Goal: Task Accomplishment & Management: Manage account settings

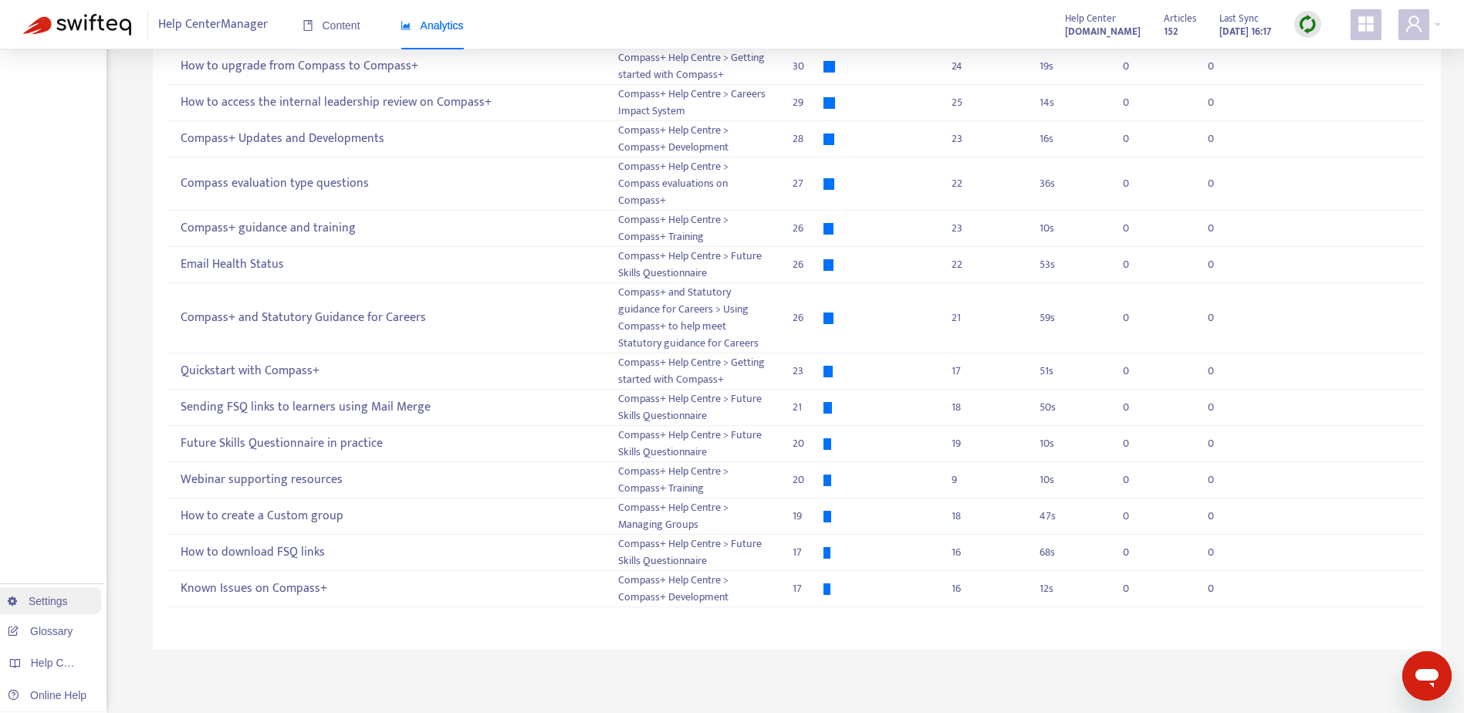
click at [41, 607] on link "Settings" at bounding box center [38, 601] width 60 height 12
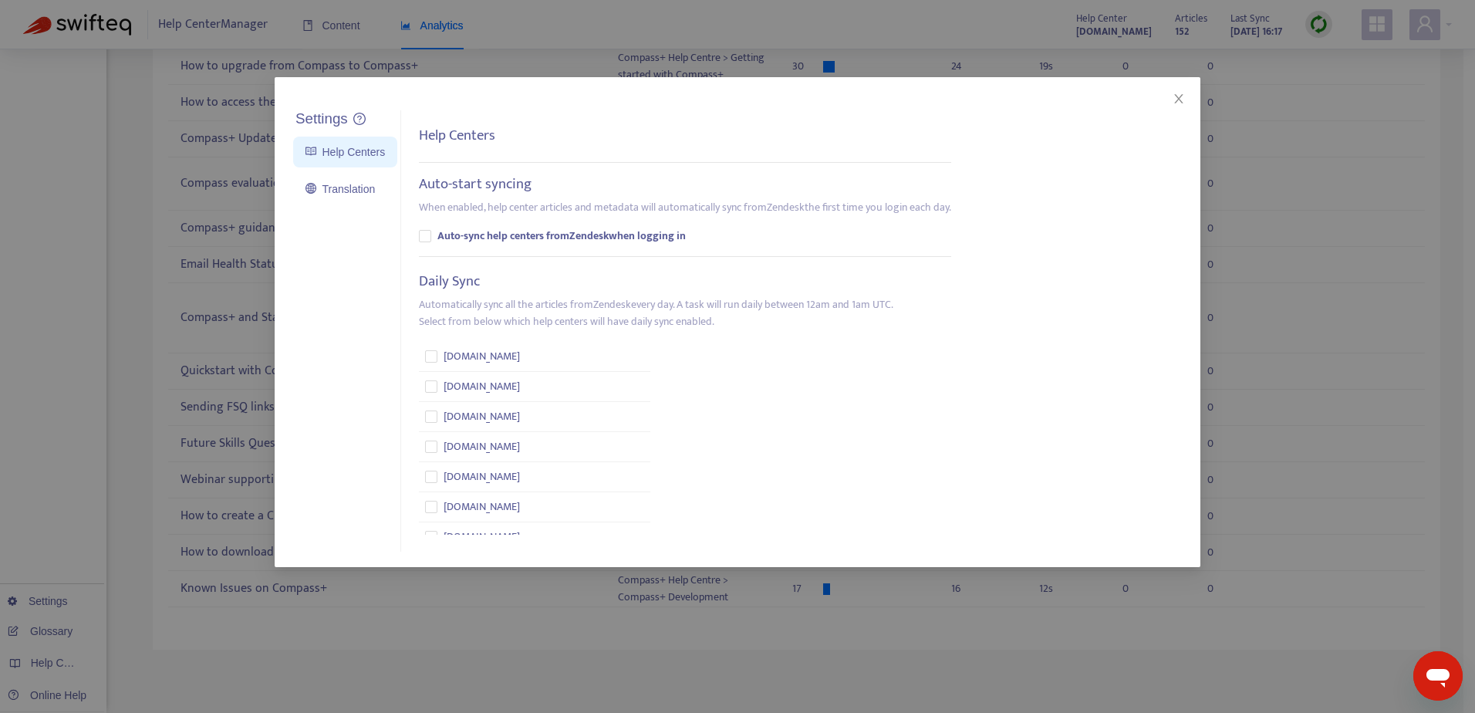
click at [40, 607] on div "Settings Help Centers Translation Settings Help Centers Auto-start syncing When…" at bounding box center [737, 356] width 1475 height 713
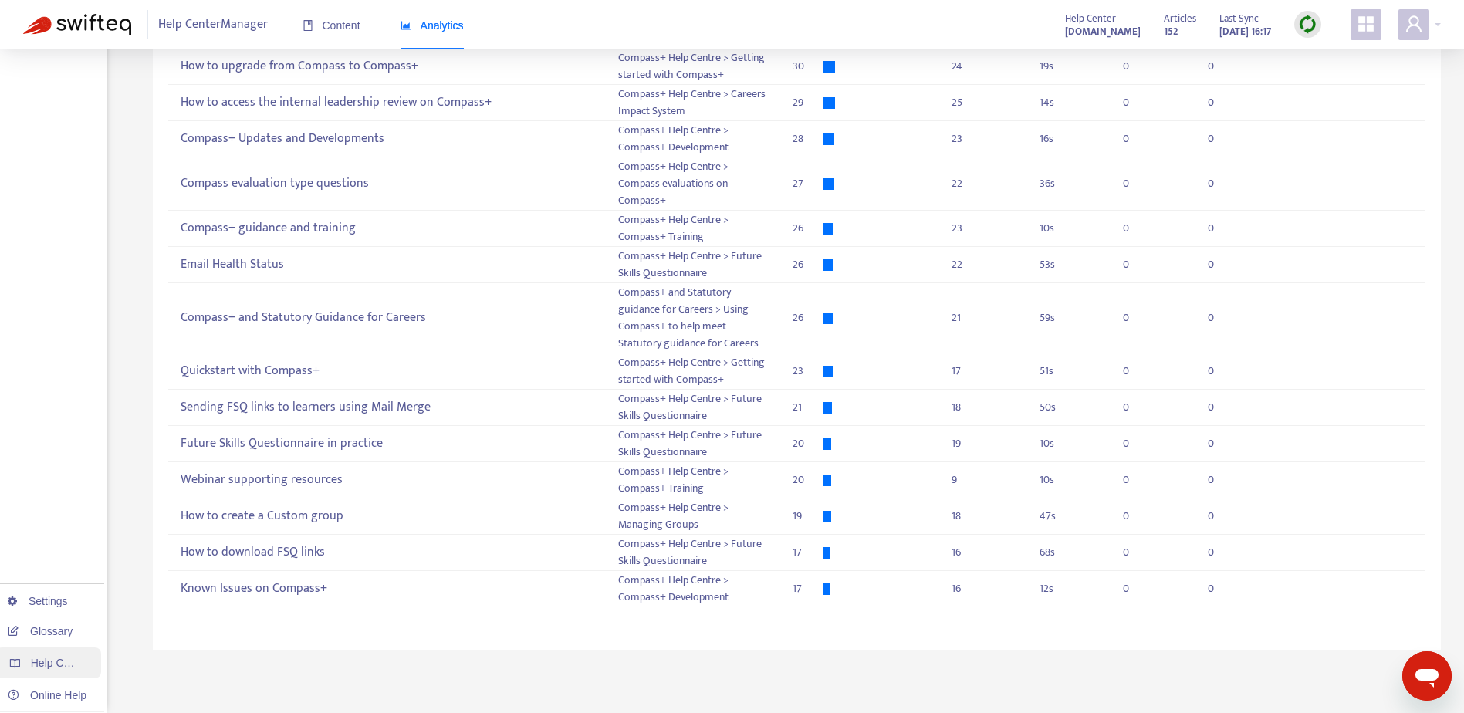
click at [51, 665] on span "Help Centers" at bounding box center [62, 663] width 63 height 12
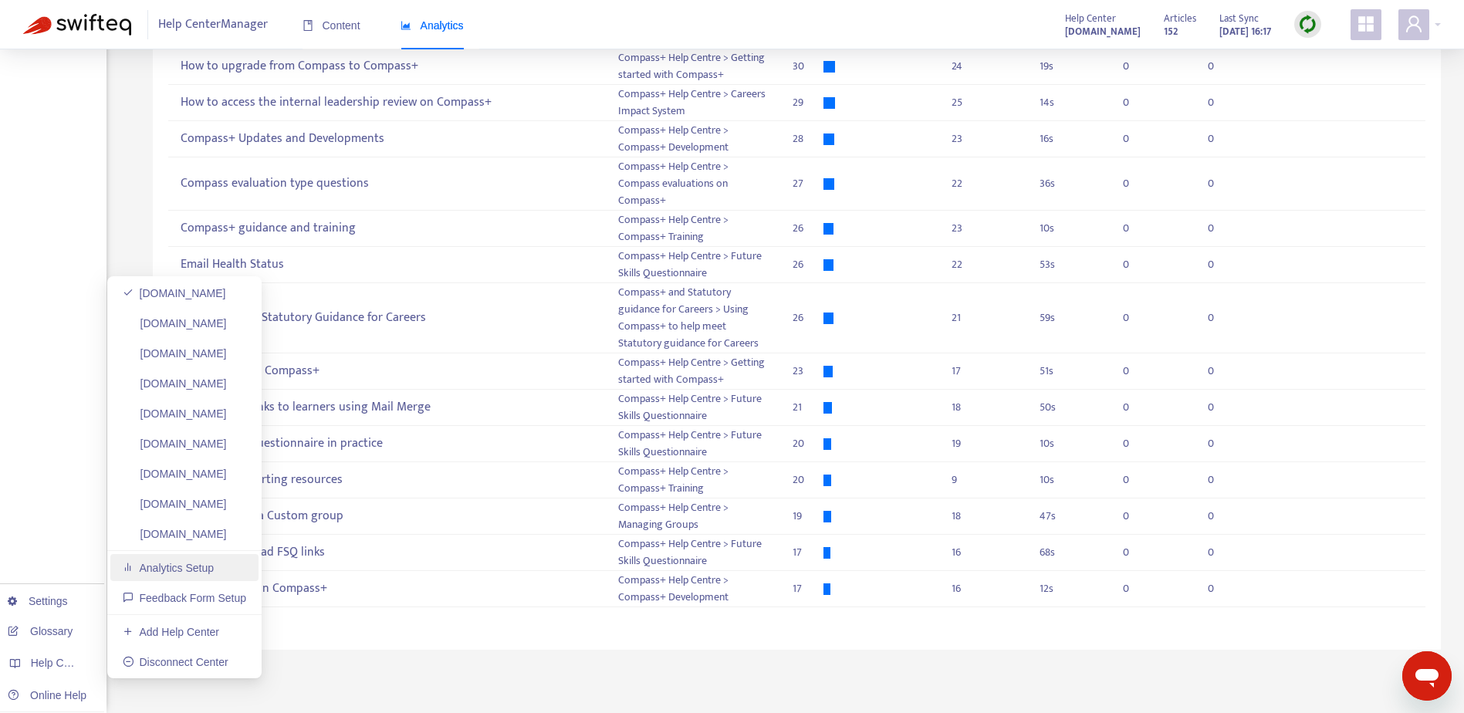
click at [174, 568] on link "Analytics Setup" at bounding box center [168, 568] width 91 height 12
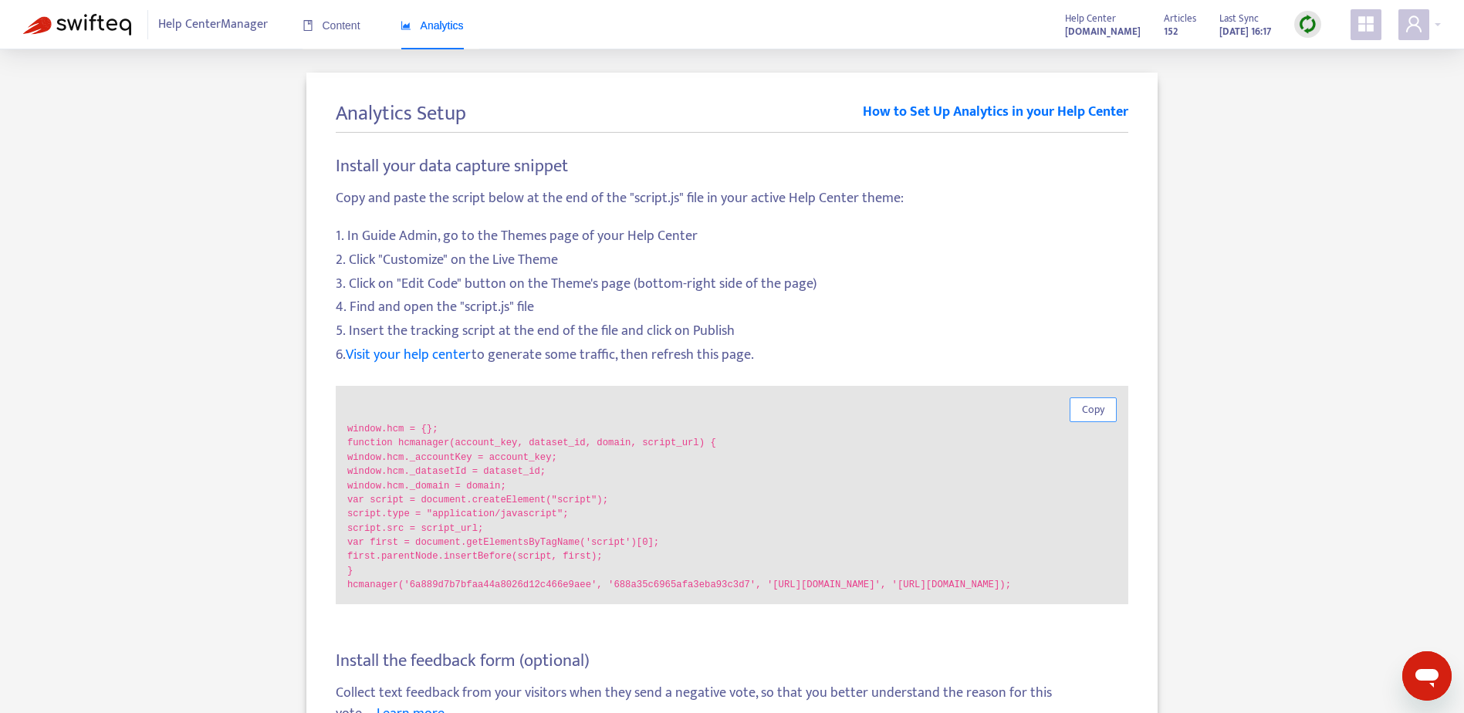
click at [1092, 414] on span "Copy" at bounding box center [1093, 409] width 22 height 17
click at [1100, 414] on span "Copy" at bounding box center [1093, 409] width 22 height 17
click at [1100, 417] on span "Copy" at bounding box center [1093, 409] width 22 height 17
click at [1087, 411] on span "Copy" at bounding box center [1093, 409] width 22 height 17
drag, startPoint x: 1440, startPoint y: 221, endPoint x: 1452, endPoint y: 221, distance: 11.6
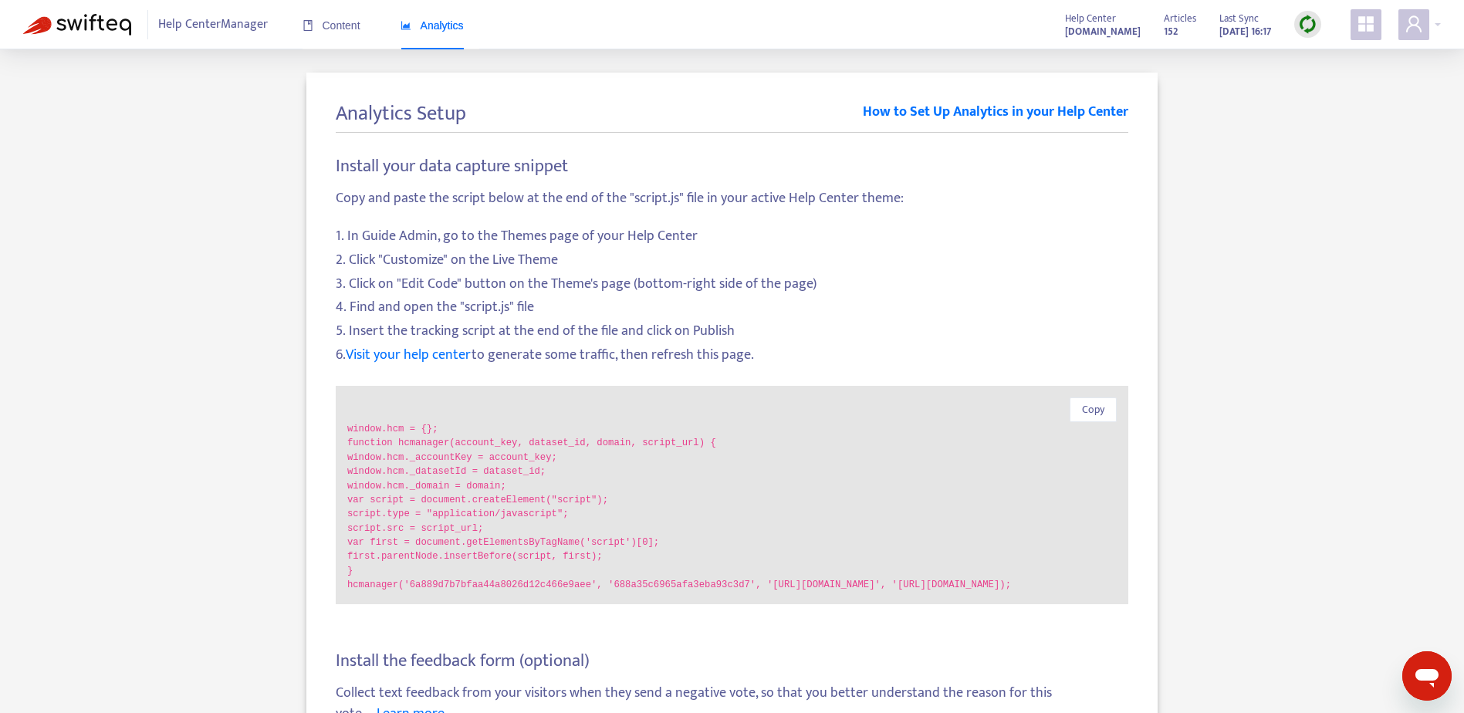
click at [1440, 221] on div "Analytics Setup How to Set Up Analytics in your Help Center Install your data c…" at bounding box center [732, 435] width 1418 height 725
click at [431, 24] on span "Analytics" at bounding box center [432, 25] width 63 height 12
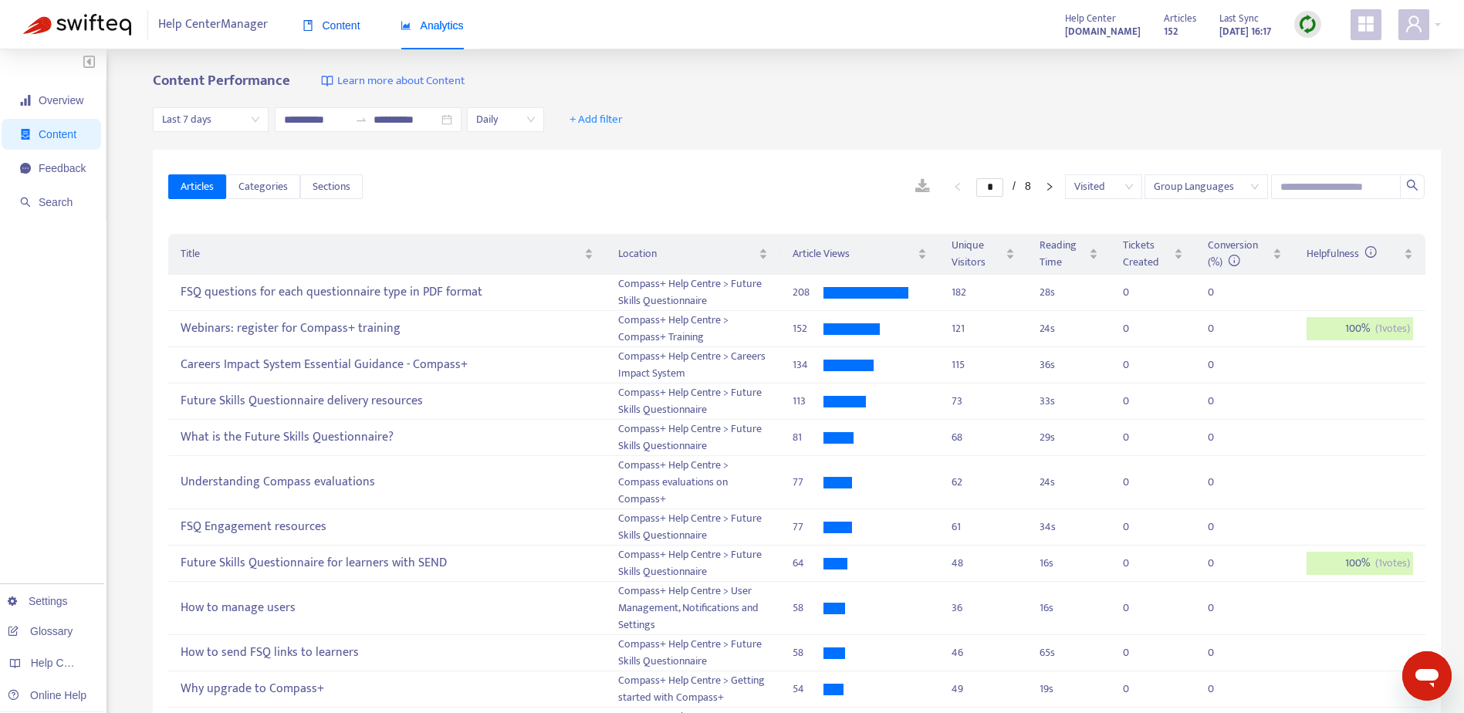
click at [346, 21] on span "Content" at bounding box center [332, 25] width 58 height 12
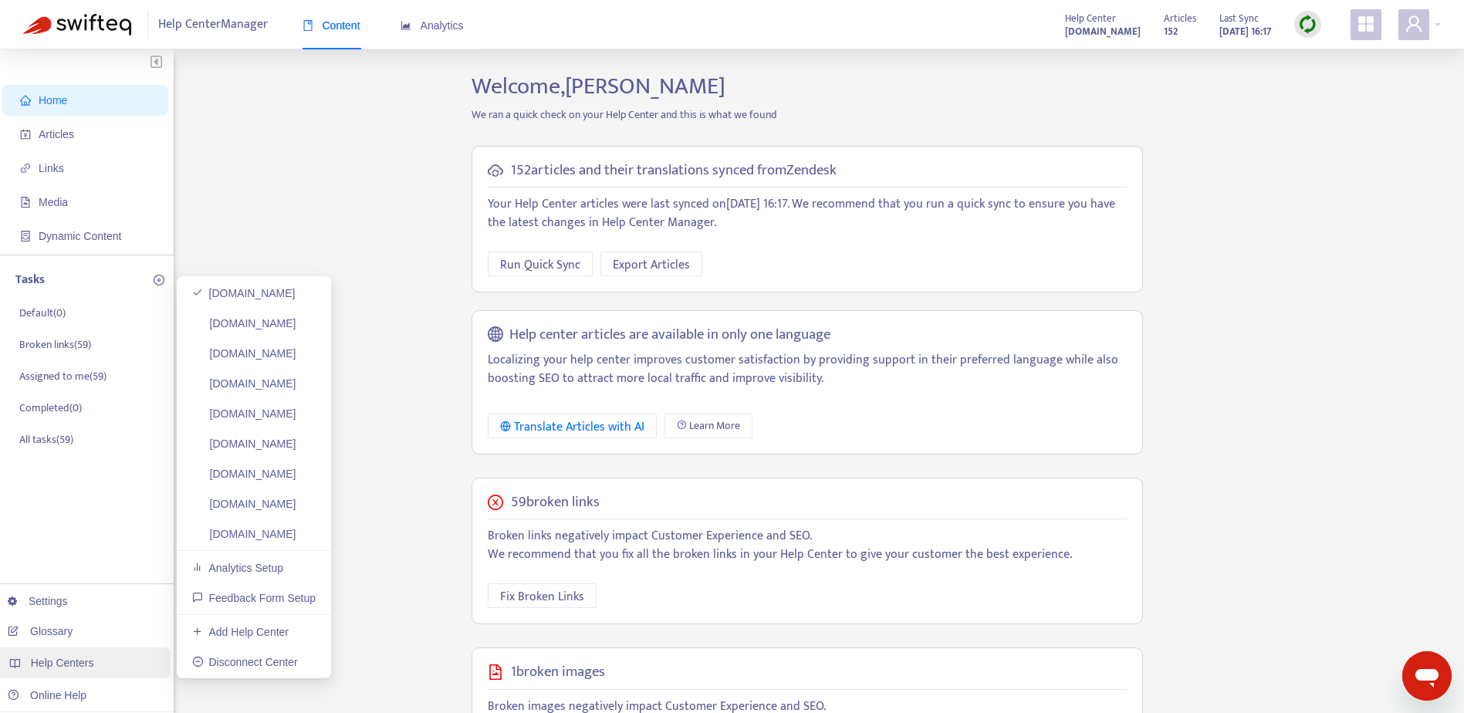
click at [74, 664] on span "Help Centers" at bounding box center [62, 663] width 63 height 12
click at [296, 322] on link "[DOMAIN_NAME]" at bounding box center [244, 323] width 104 height 12
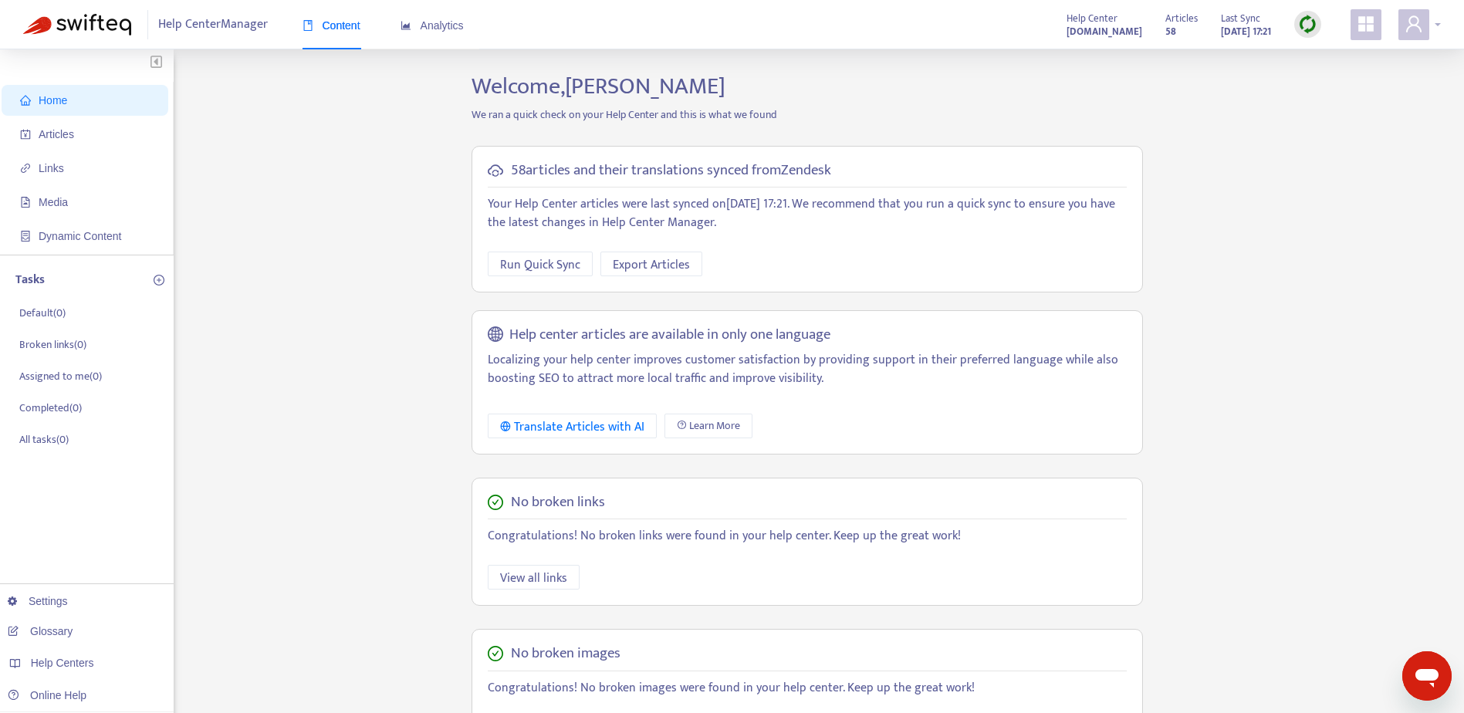
click at [1417, 22] on icon "user" at bounding box center [1413, 24] width 19 height 19
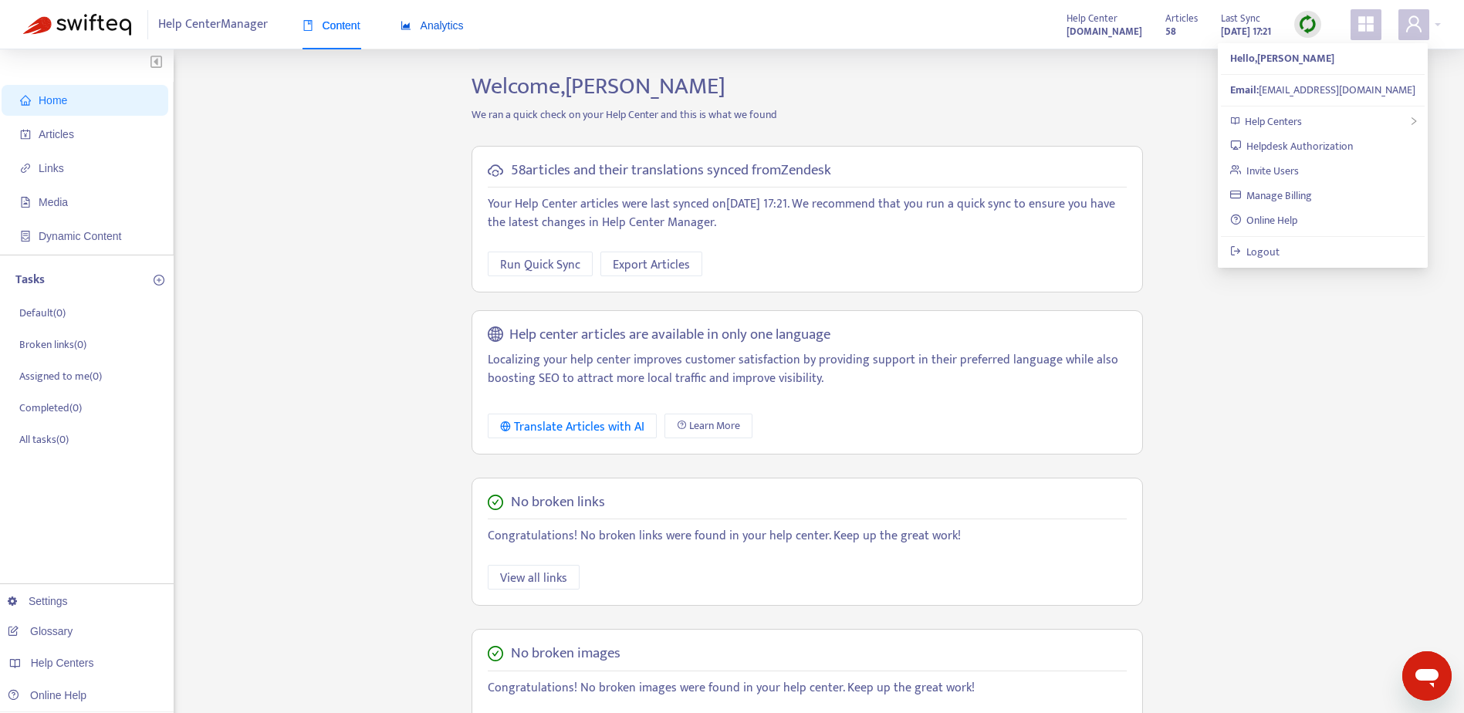
click at [437, 25] on span "Analytics" at bounding box center [432, 25] width 63 height 12
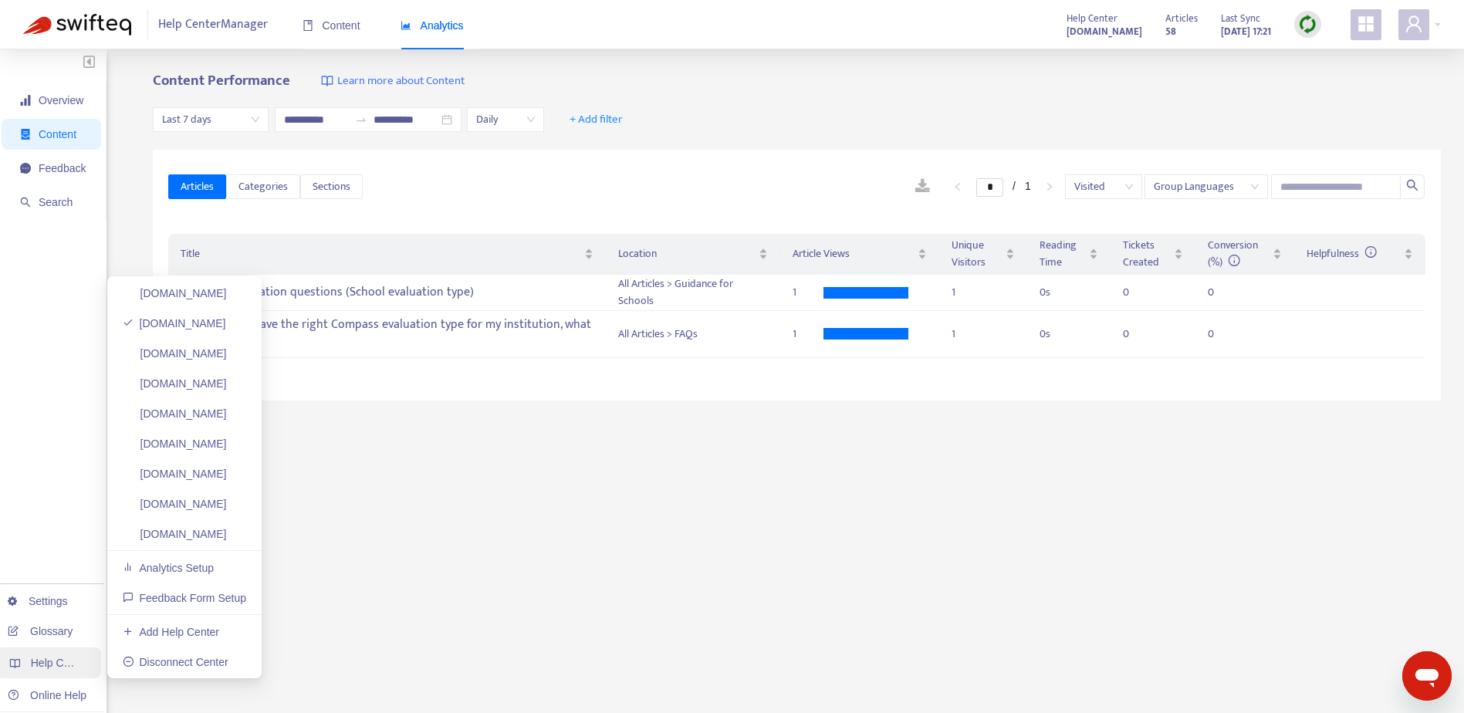
click at [51, 671] on div "Help Centers" at bounding box center [48, 662] width 106 height 31
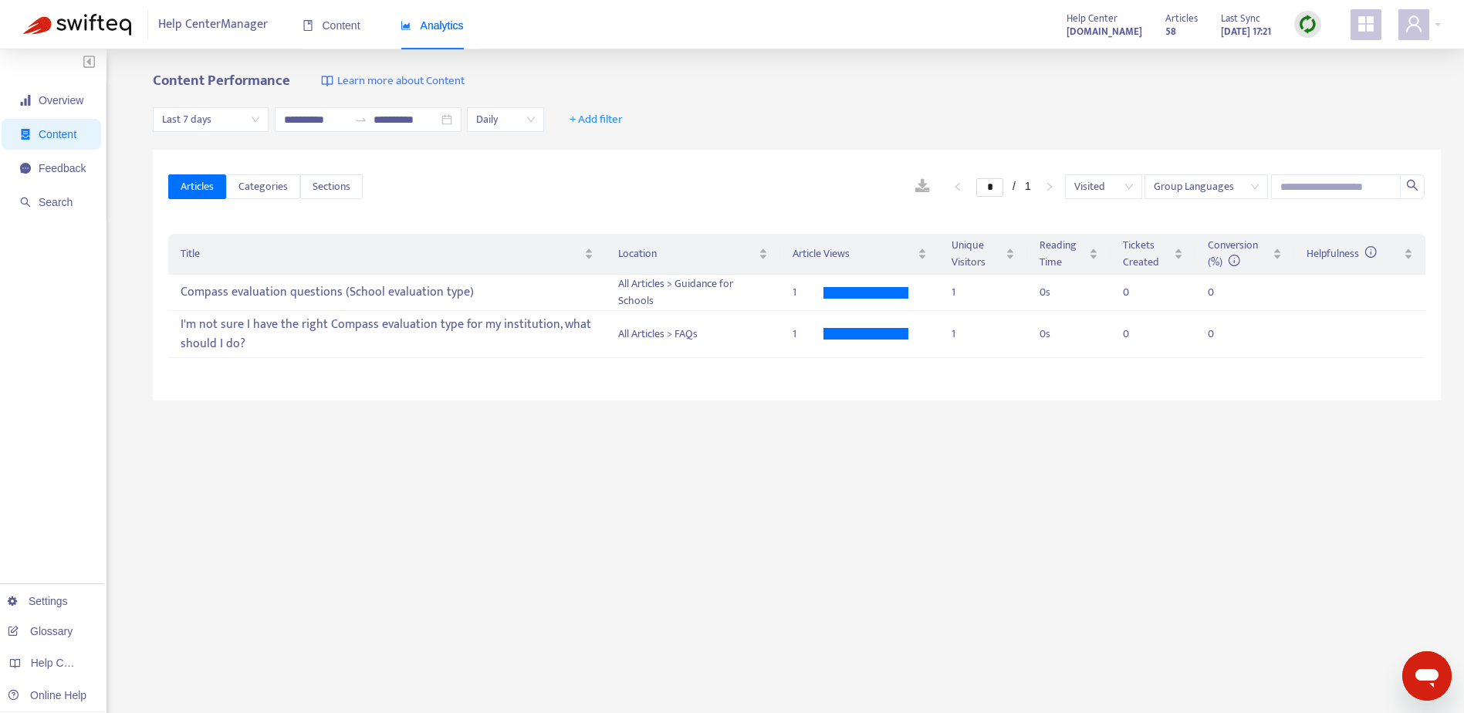
click at [562, 496] on div "**********" at bounding box center [797, 524] width 1288 height 903
click at [42, 634] on link "Glossary" at bounding box center [40, 631] width 65 height 12
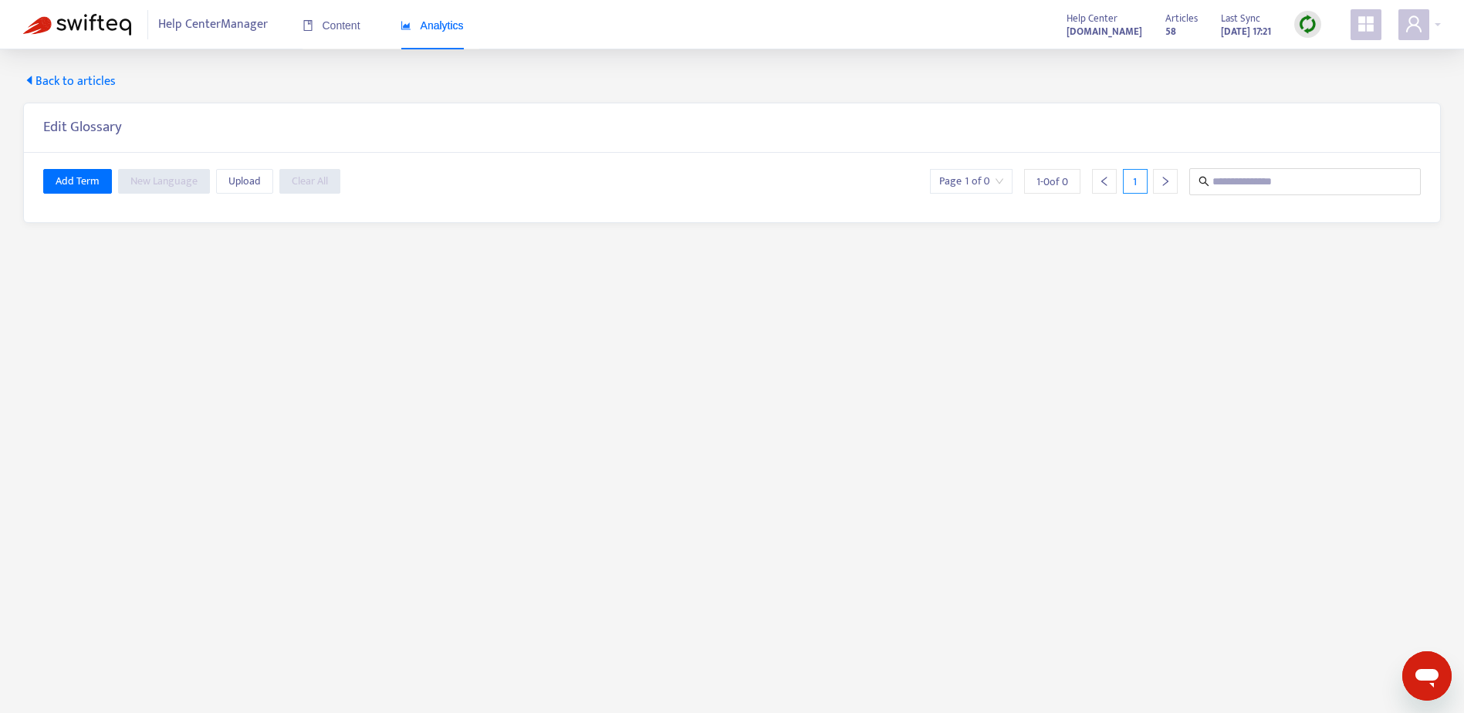
click at [90, 81] on span "Back to articles" at bounding box center [69, 82] width 93 height 19
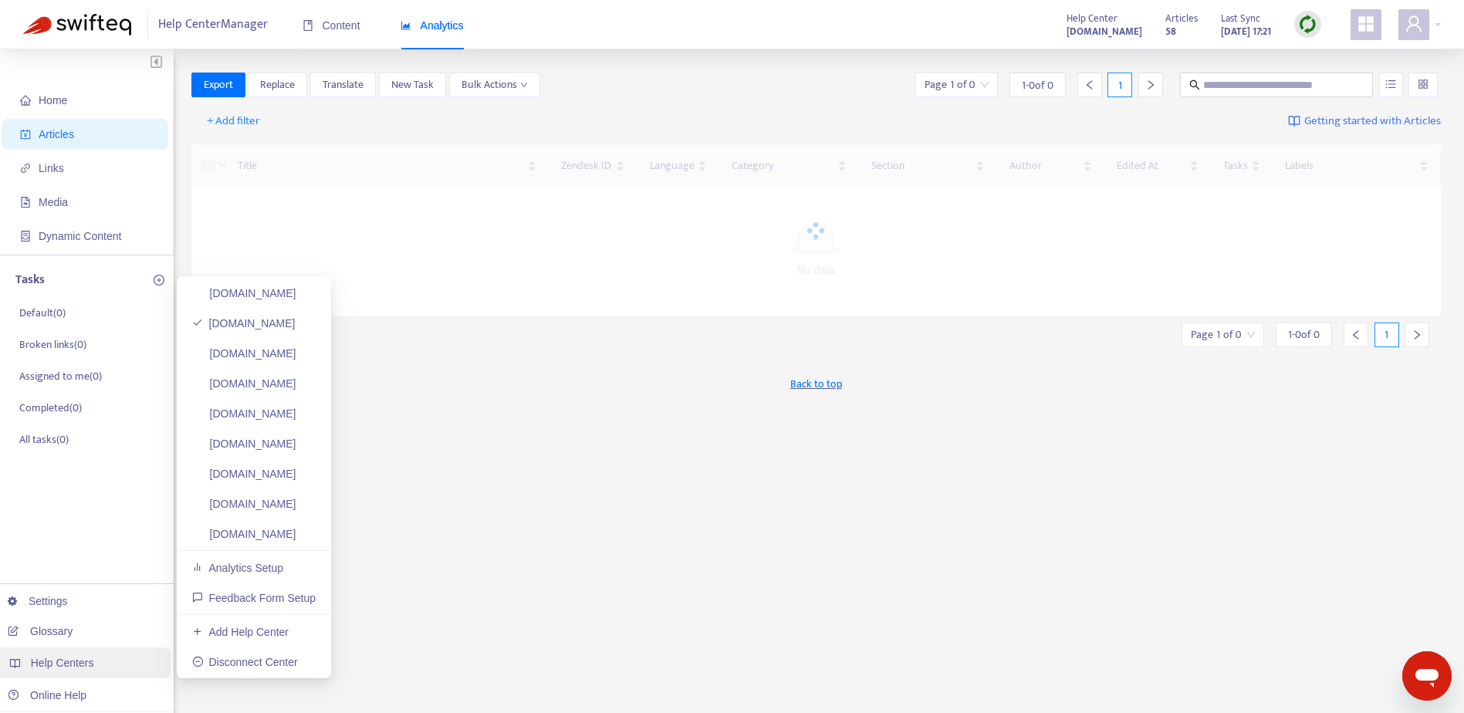
click at [57, 669] on span "Help Centers" at bounding box center [62, 663] width 63 height 12
click at [275, 355] on link "[DOMAIN_NAME]" at bounding box center [244, 353] width 104 height 12
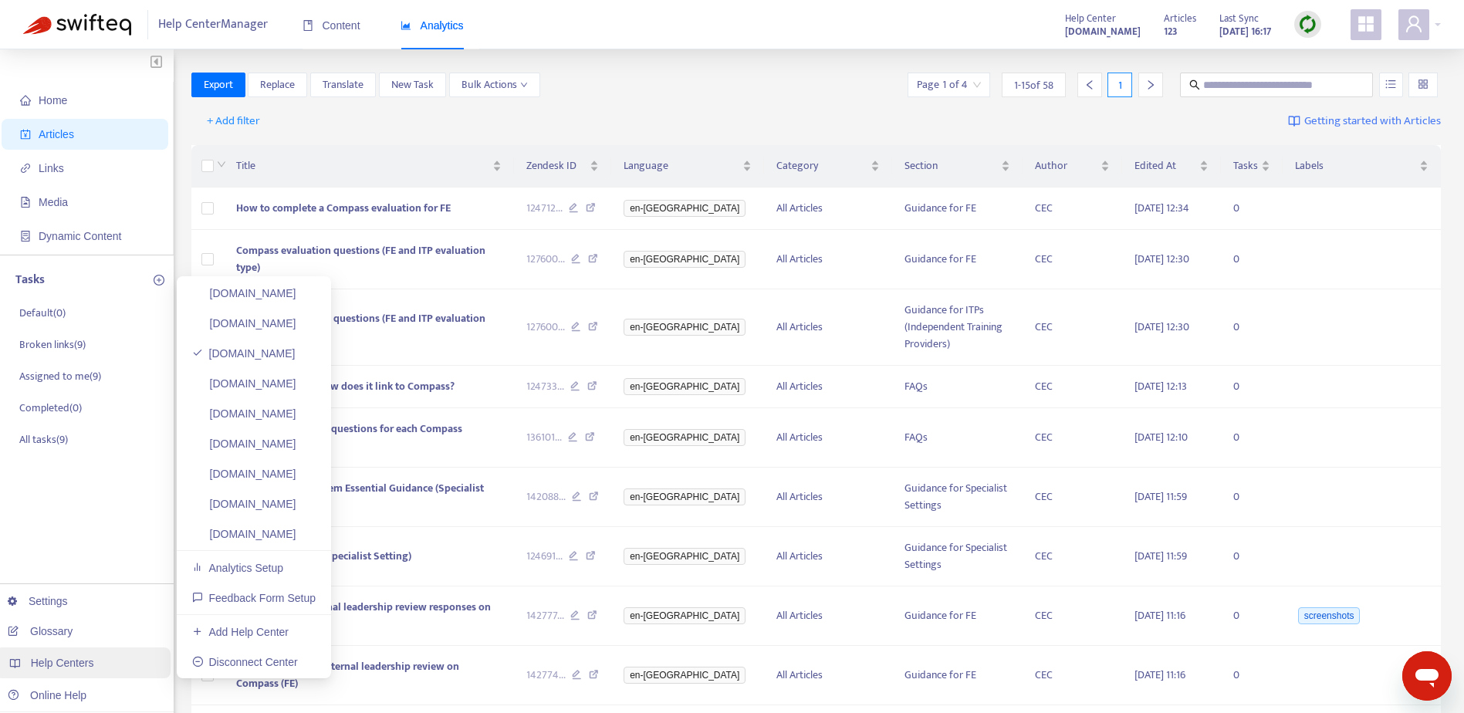
click at [100, 668] on div "Help Centers" at bounding box center [82, 662] width 175 height 31
click at [296, 357] on link "[DOMAIN_NAME]" at bounding box center [243, 353] width 103 height 12
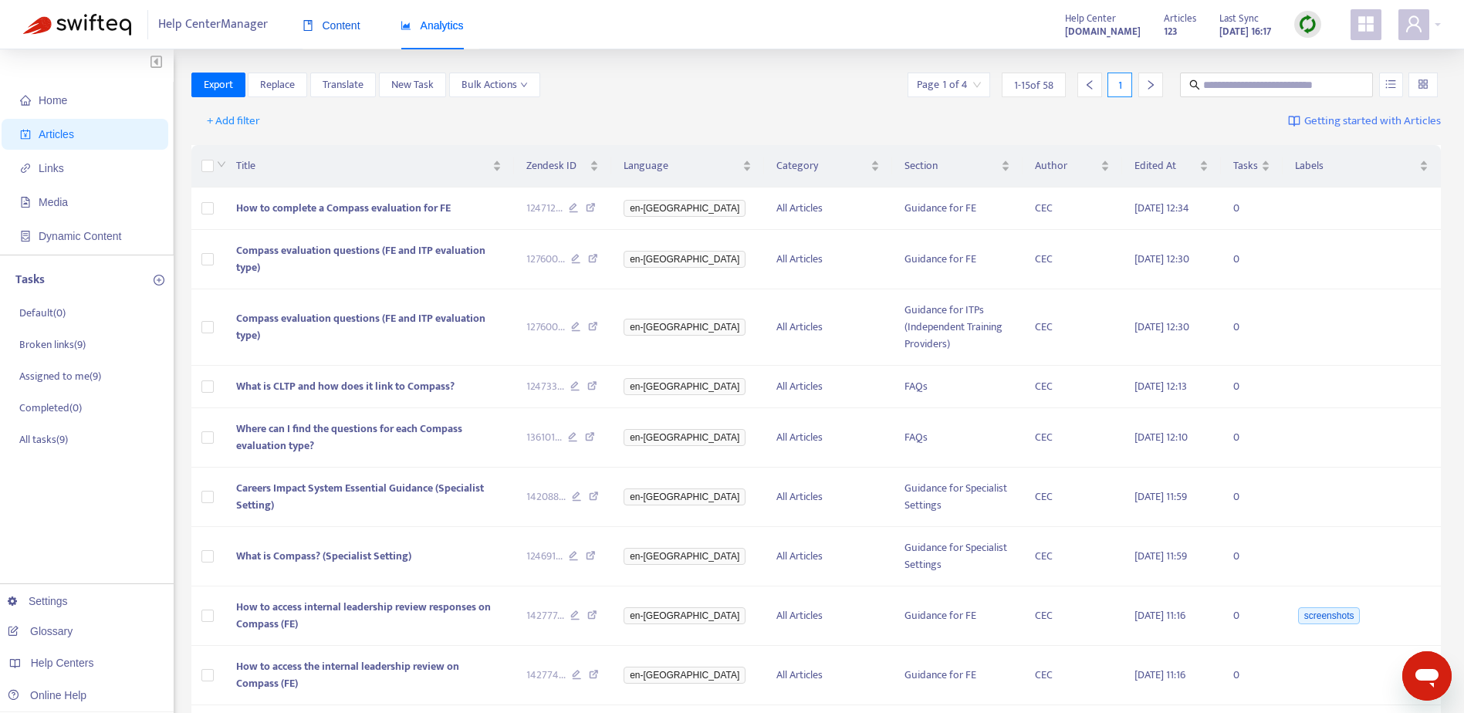
click at [360, 27] on span "Content" at bounding box center [332, 25] width 58 height 12
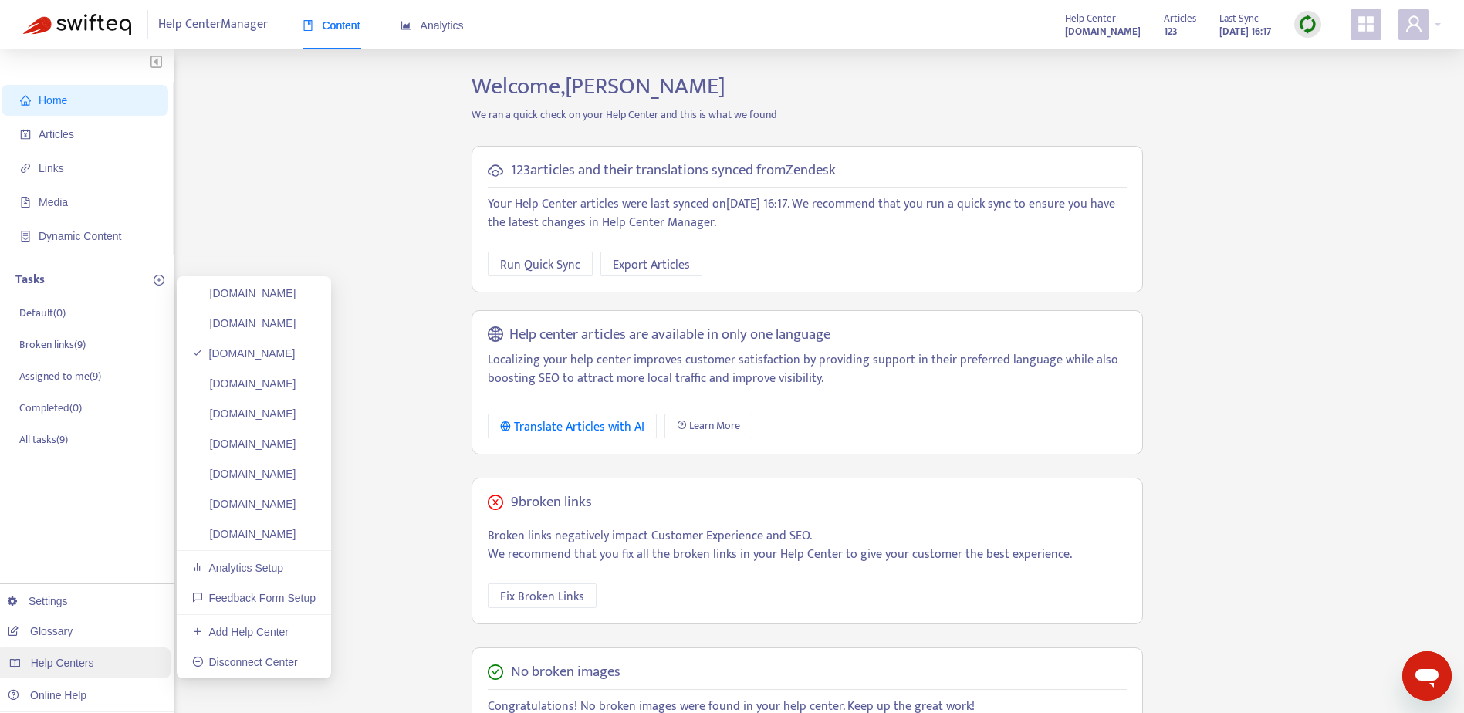
click at [35, 657] on span "Help Centers" at bounding box center [62, 663] width 63 height 12
click at [272, 358] on link "[DOMAIN_NAME]" at bounding box center [243, 353] width 103 height 12
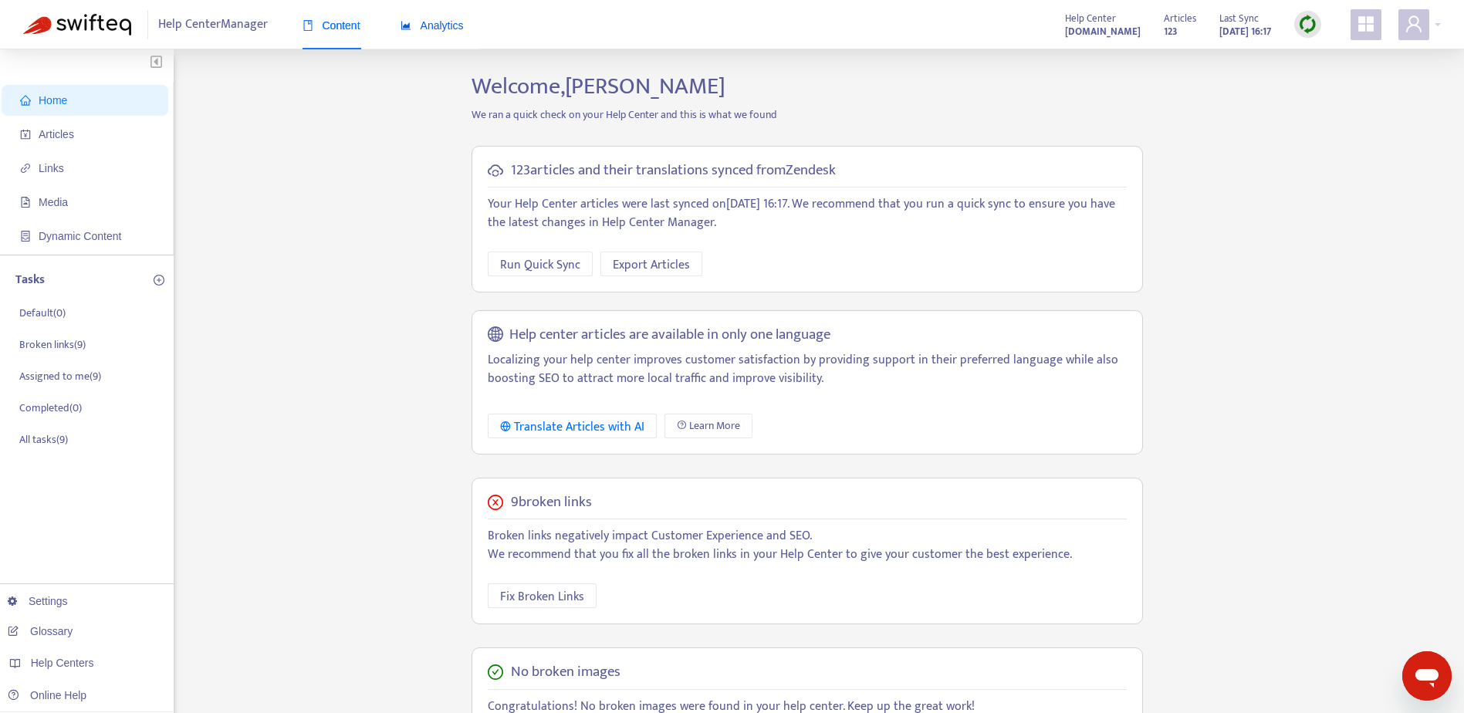
click at [451, 25] on span "Analytics" at bounding box center [432, 25] width 63 height 12
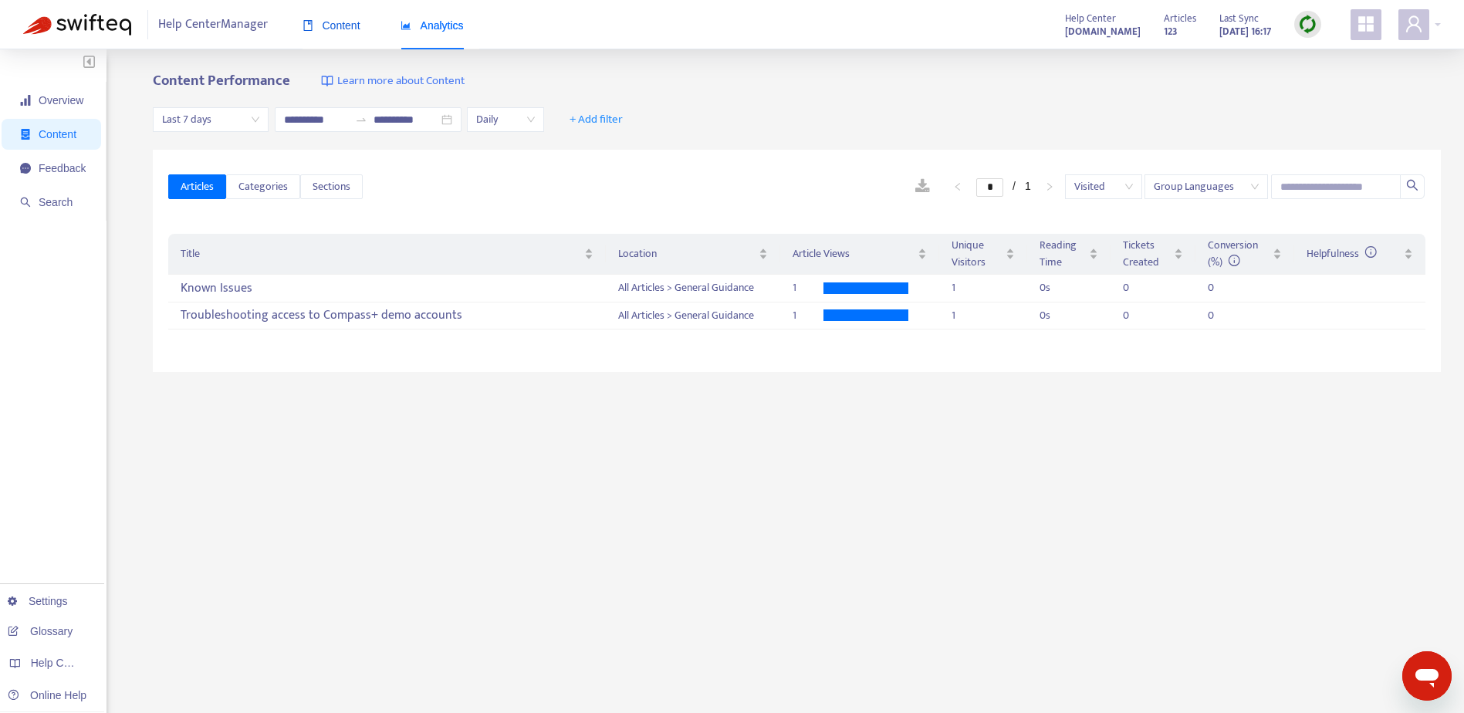
click at [330, 30] on span "Content" at bounding box center [332, 25] width 58 height 12
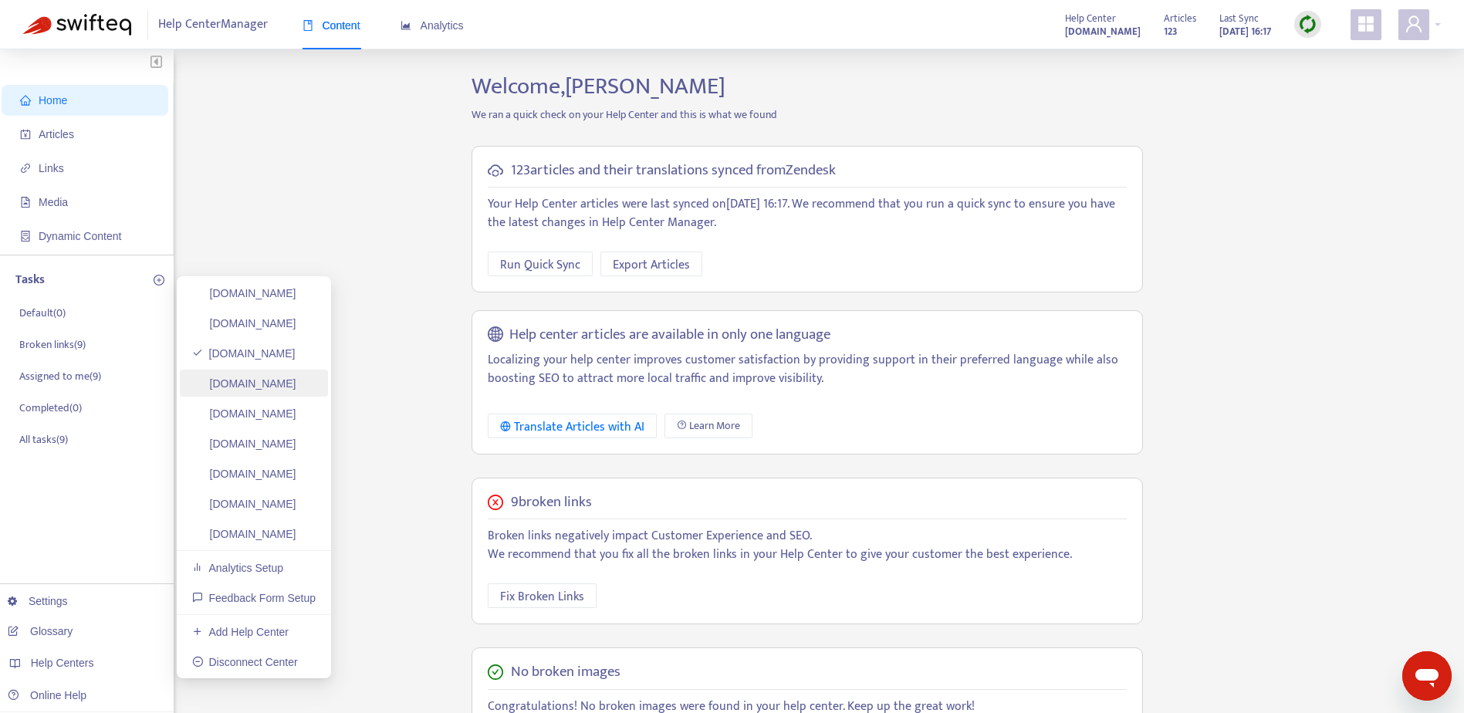
click at [285, 384] on link "[DOMAIN_NAME]" at bounding box center [244, 383] width 104 height 12
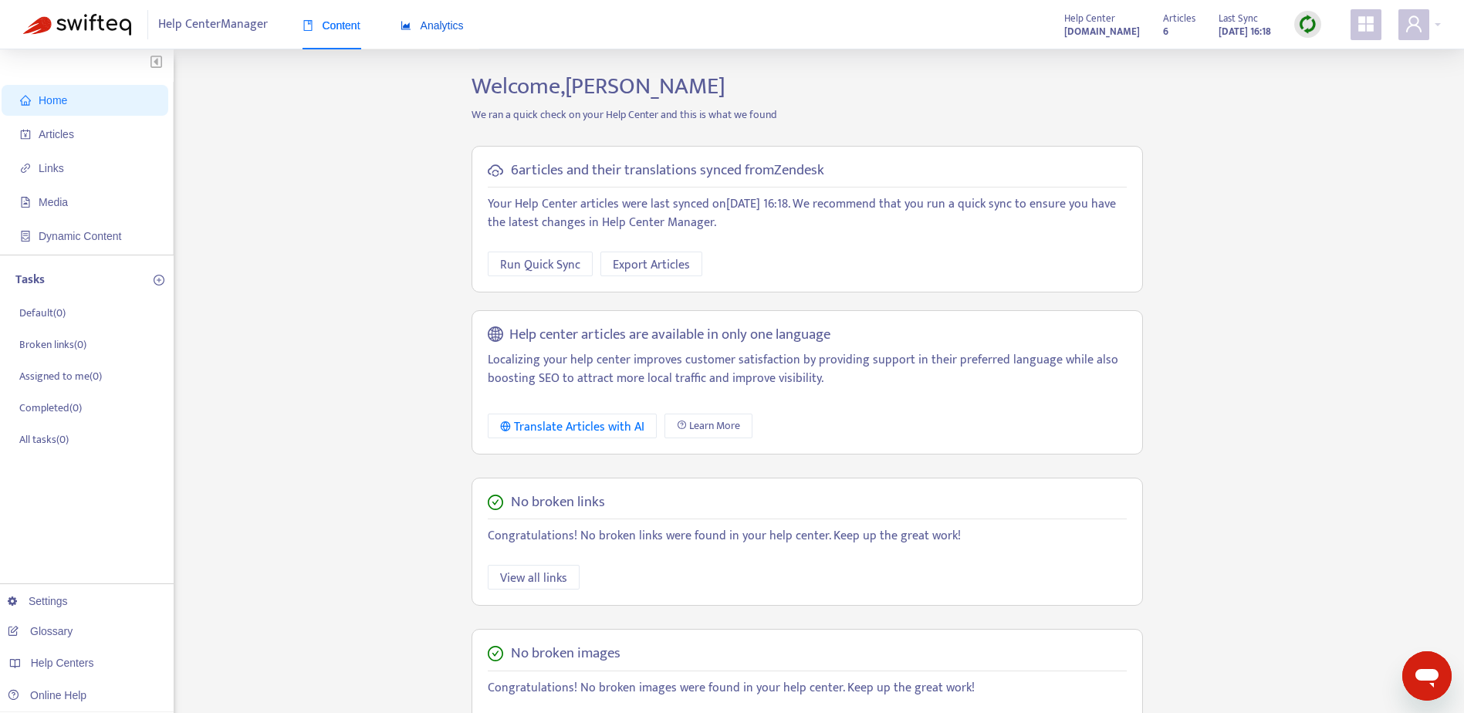
click at [444, 23] on span "Analytics" at bounding box center [432, 25] width 63 height 12
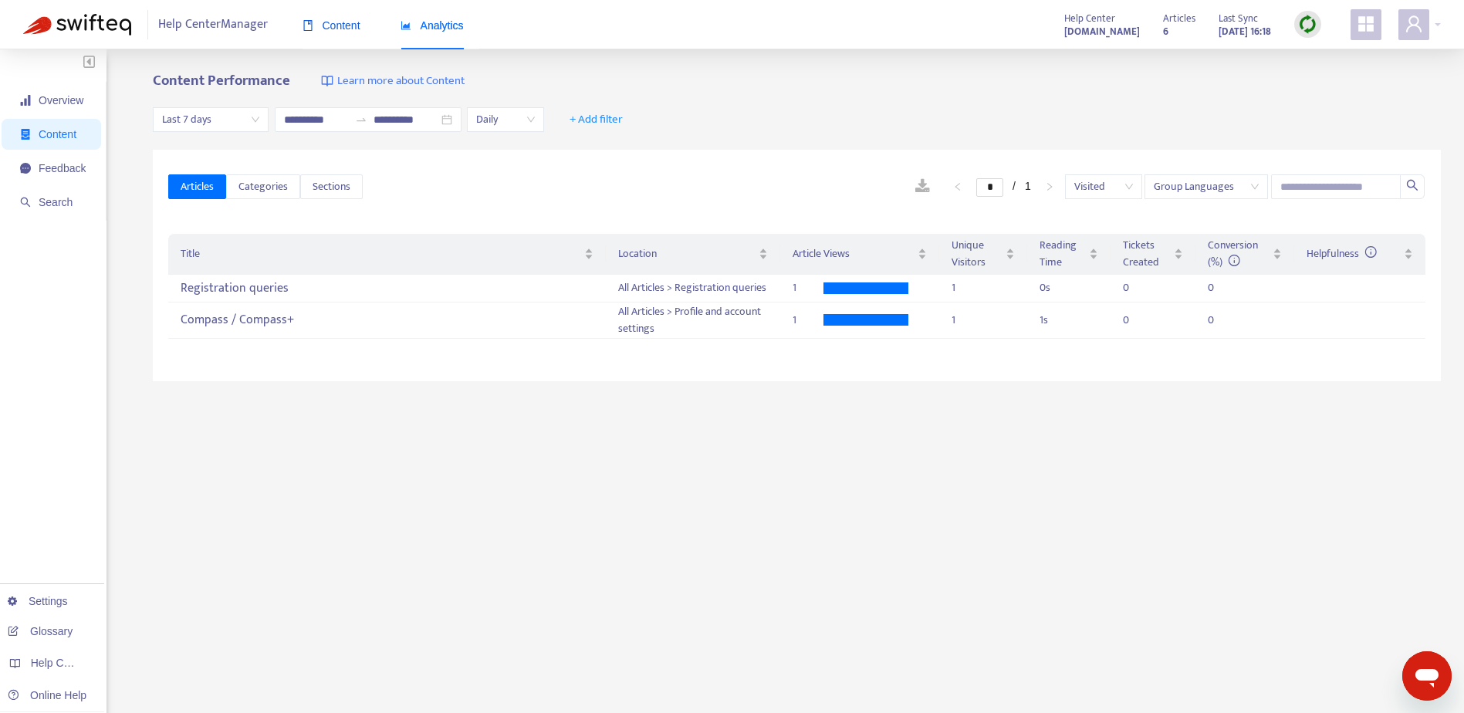
click at [323, 30] on span "Content" at bounding box center [332, 25] width 58 height 12
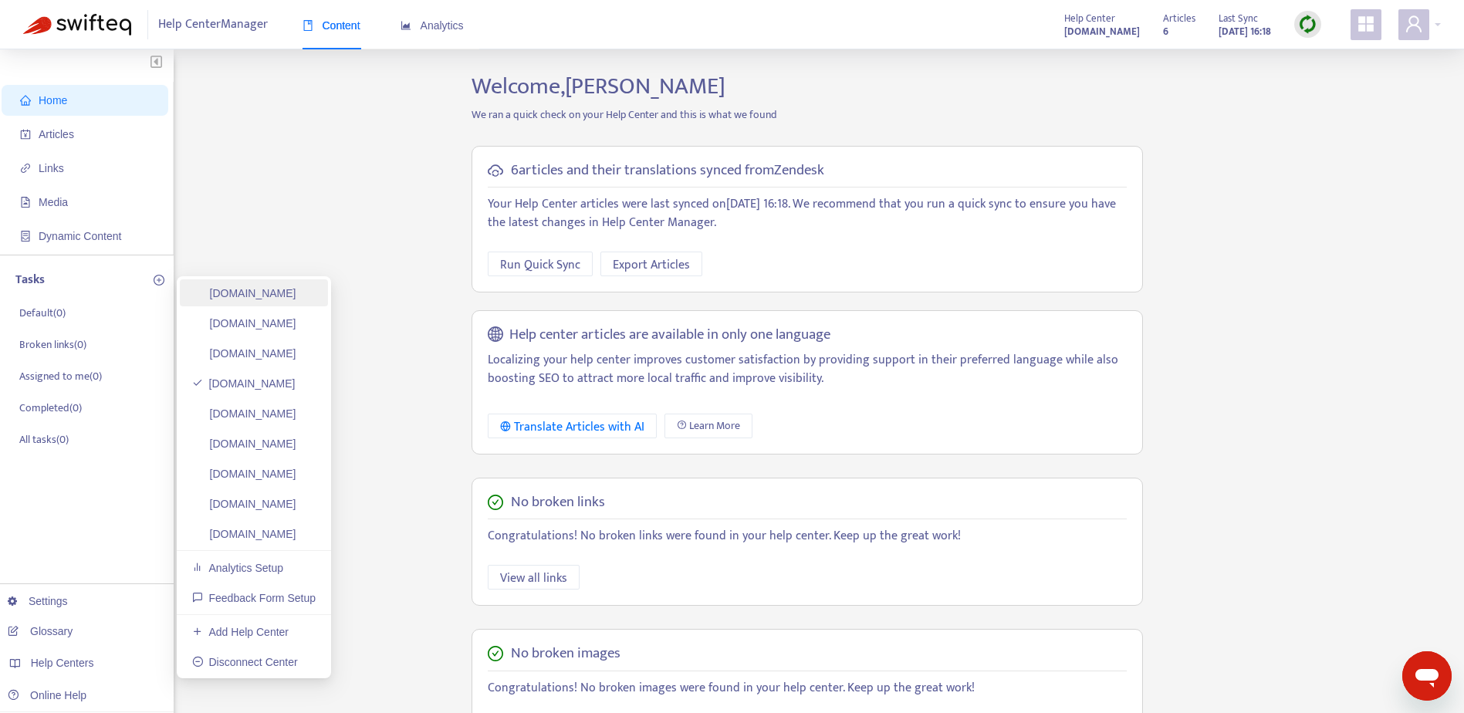
click at [296, 295] on link "[DOMAIN_NAME]" at bounding box center [244, 293] width 104 height 12
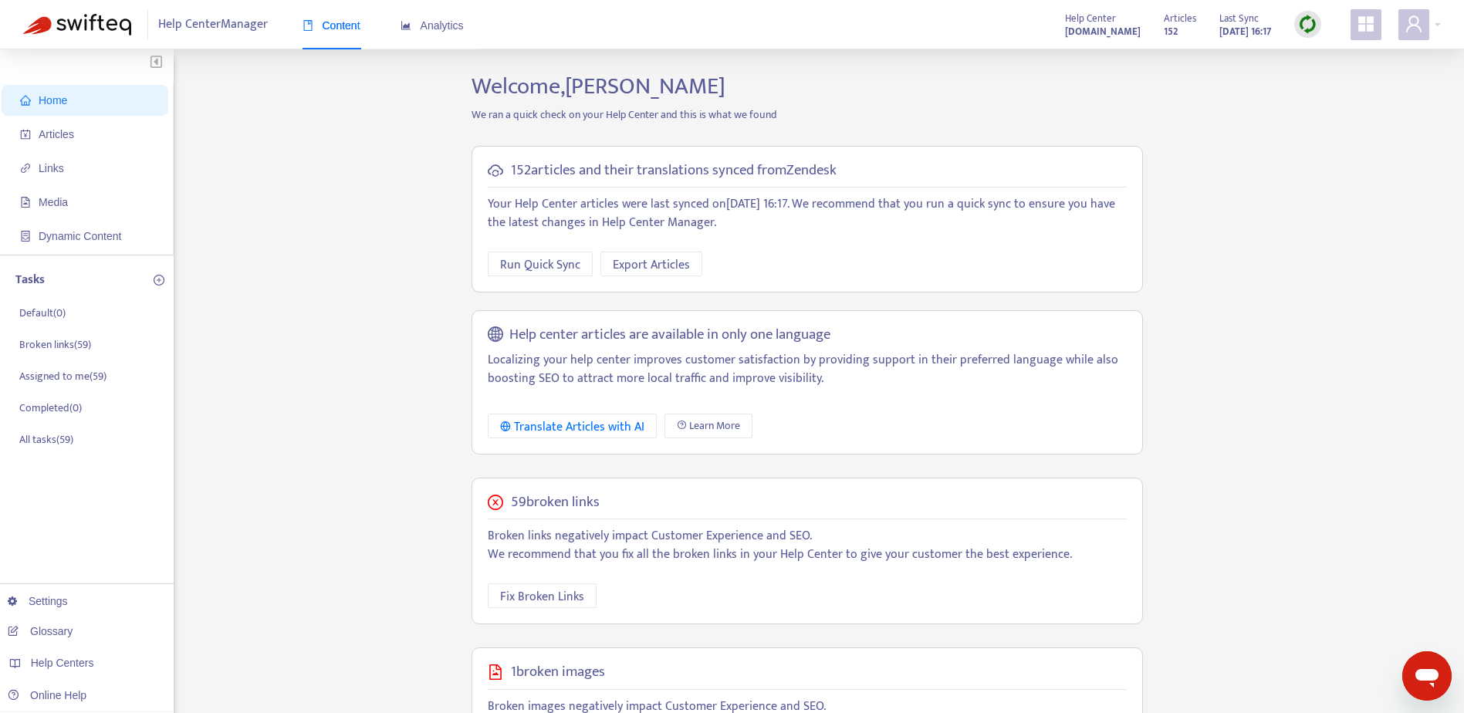
click at [1302, 27] on img at bounding box center [1307, 24] width 19 height 19
click at [1326, 63] on link "Quick Sync" at bounding box center [1339, 56] width 66 height 18
click at [1437, 26] on div at bounding box center [1419, 24] width 42 height 31
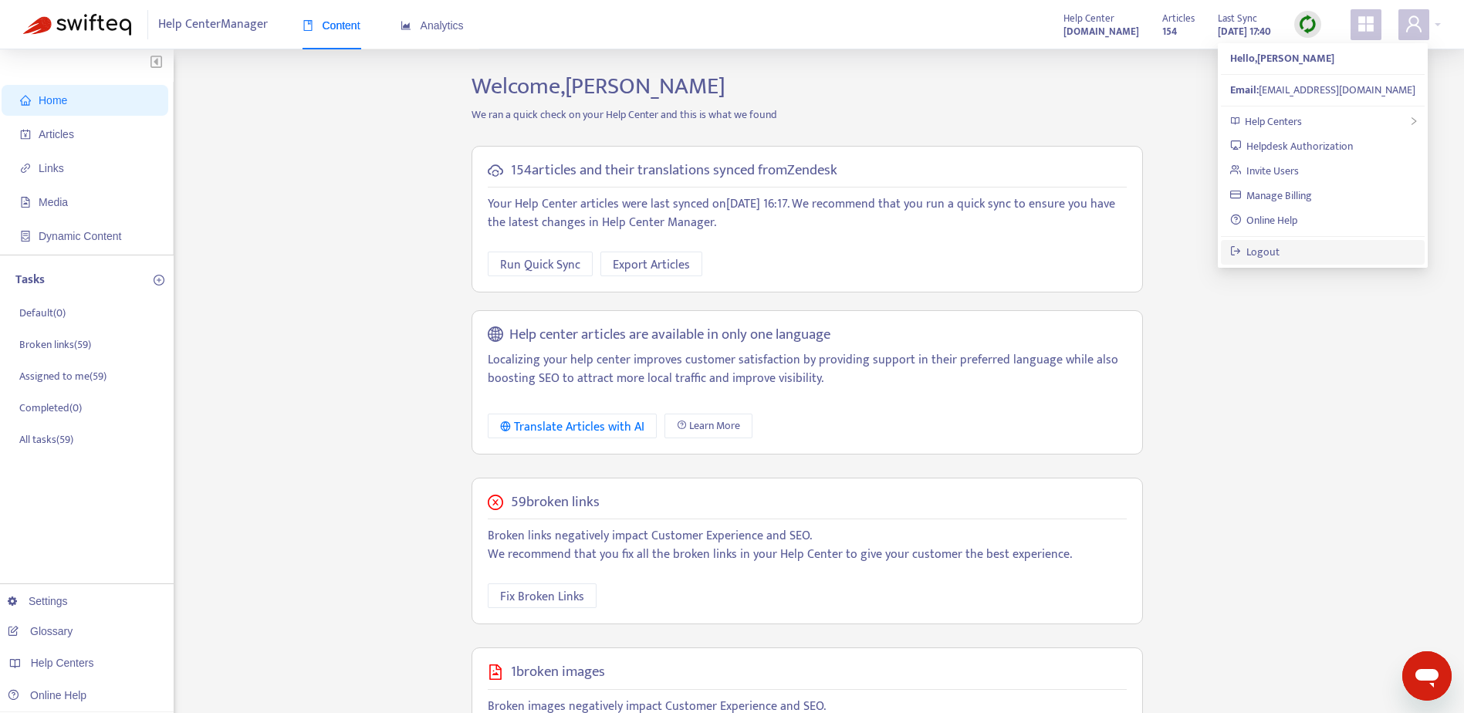
click at [1264, 252] on link "Logout" at bounding box center [1255, 252] width 50 height 18
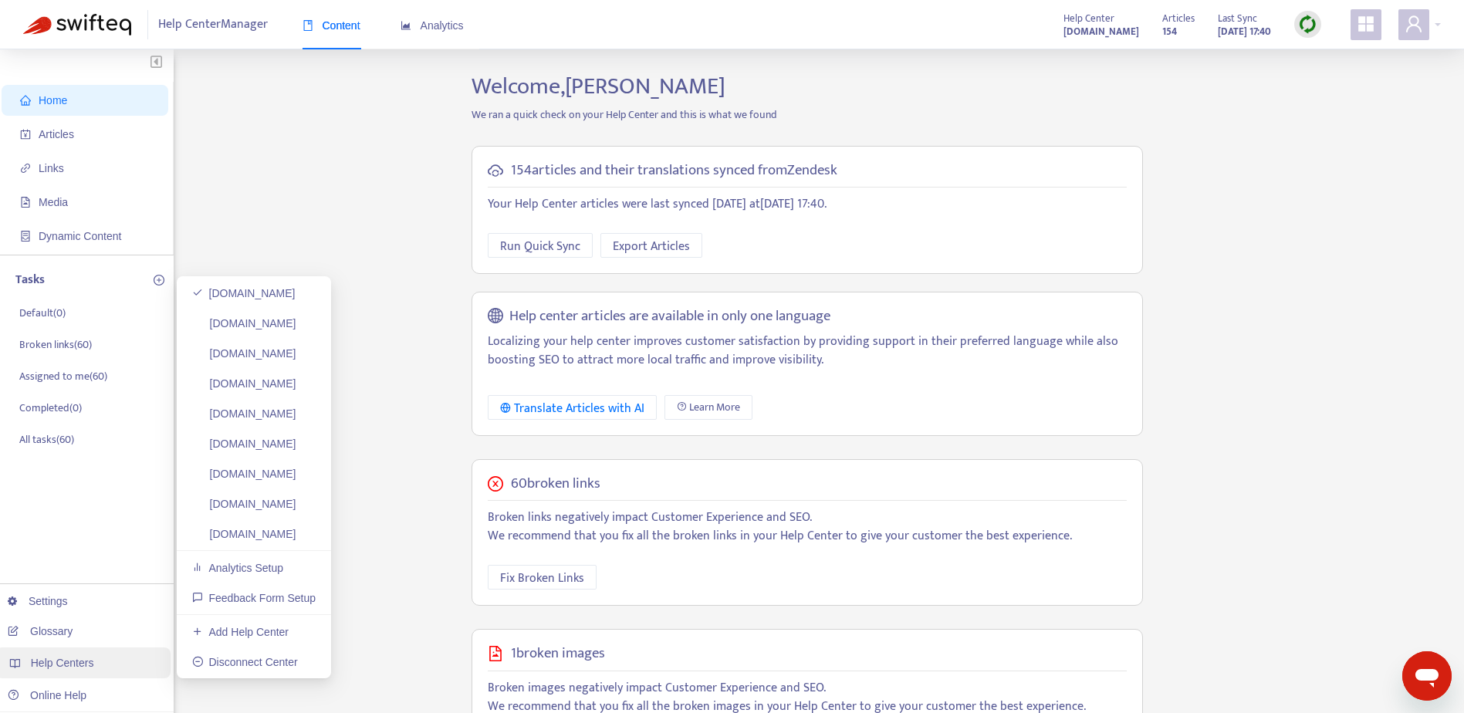
click at [77, 663] on span "Help Centers" at bounding box center [62, 663] width 63 height 12
click at [292, 296] on link "[DOMAIN_NAME]" at bounding box center [243, 293] width 103 height 12
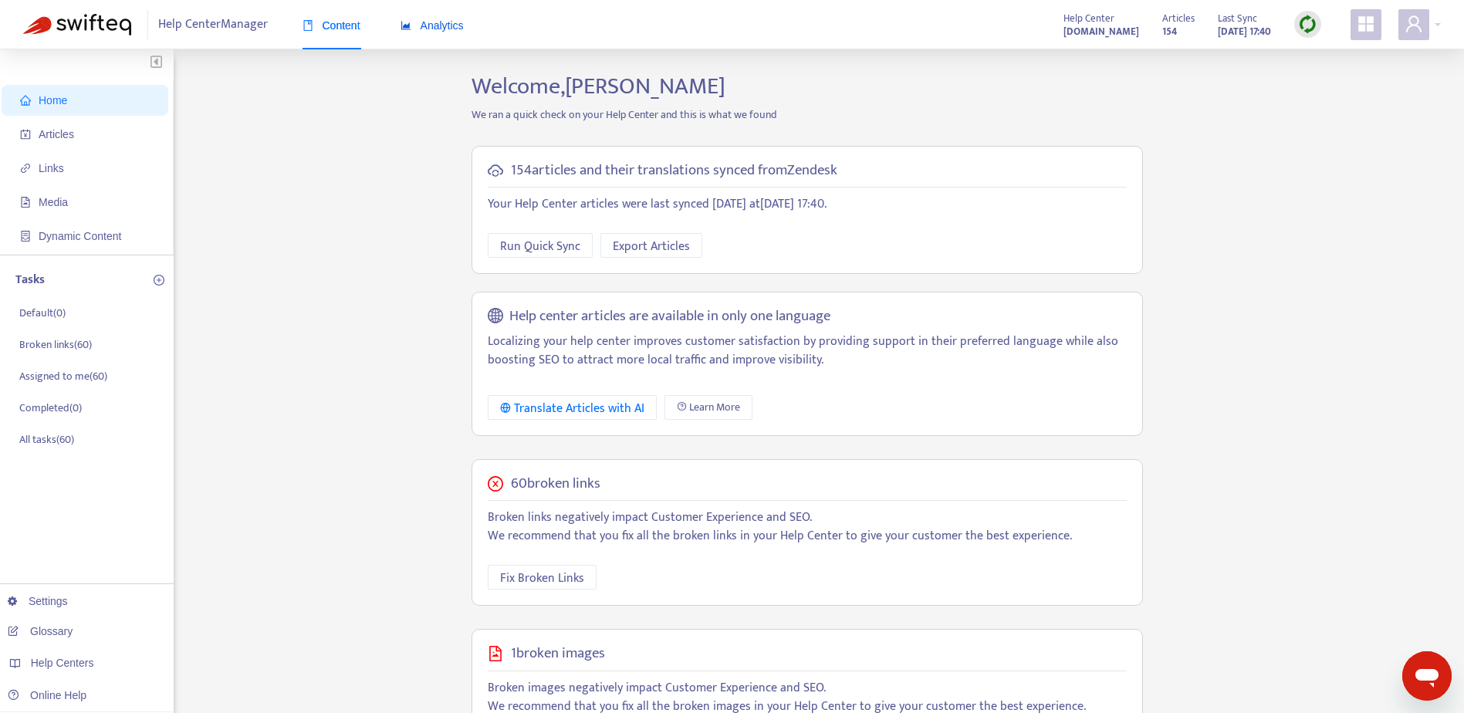
click at [442, 26] on span "Analytics" at bounding box center [432, 25] width 63 height 12
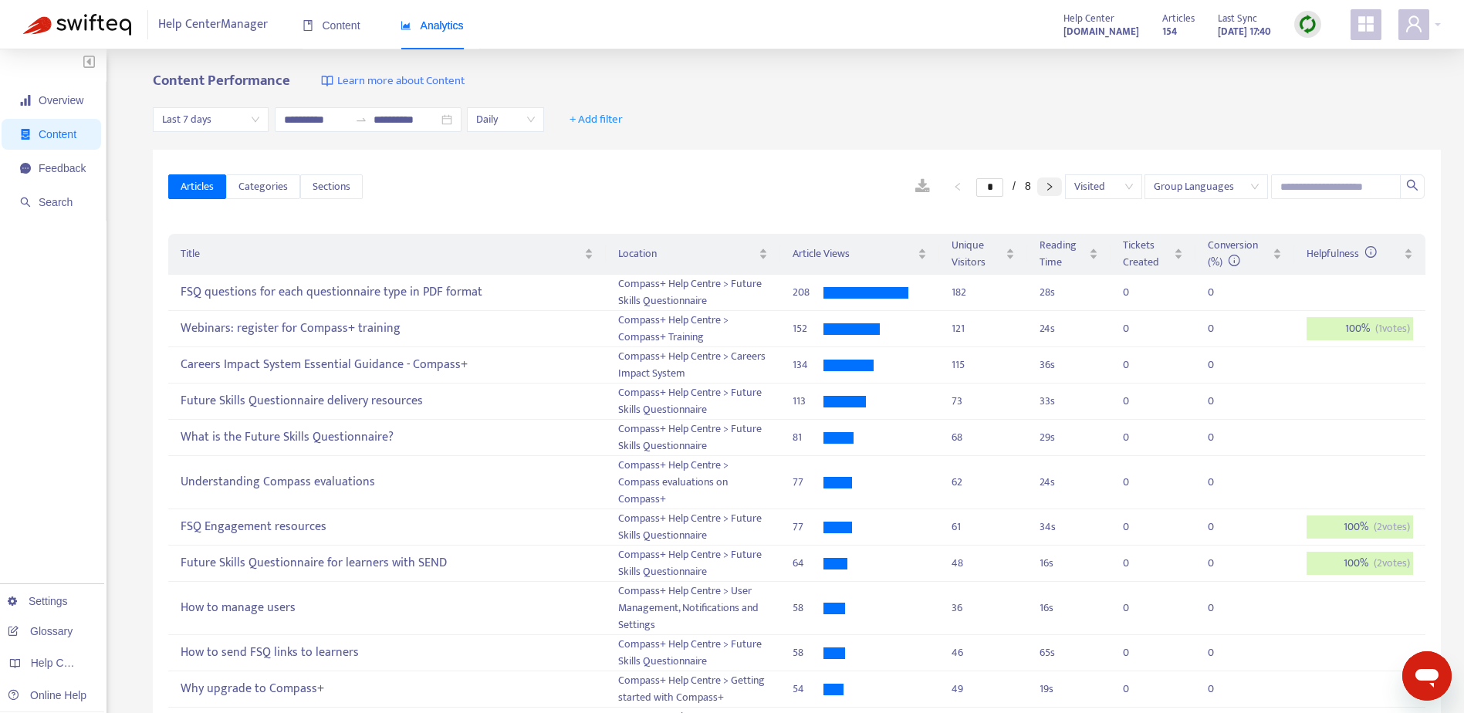
click at [1049, 191] on button "button" at bounding box center [1049, 186] width 25 height 19
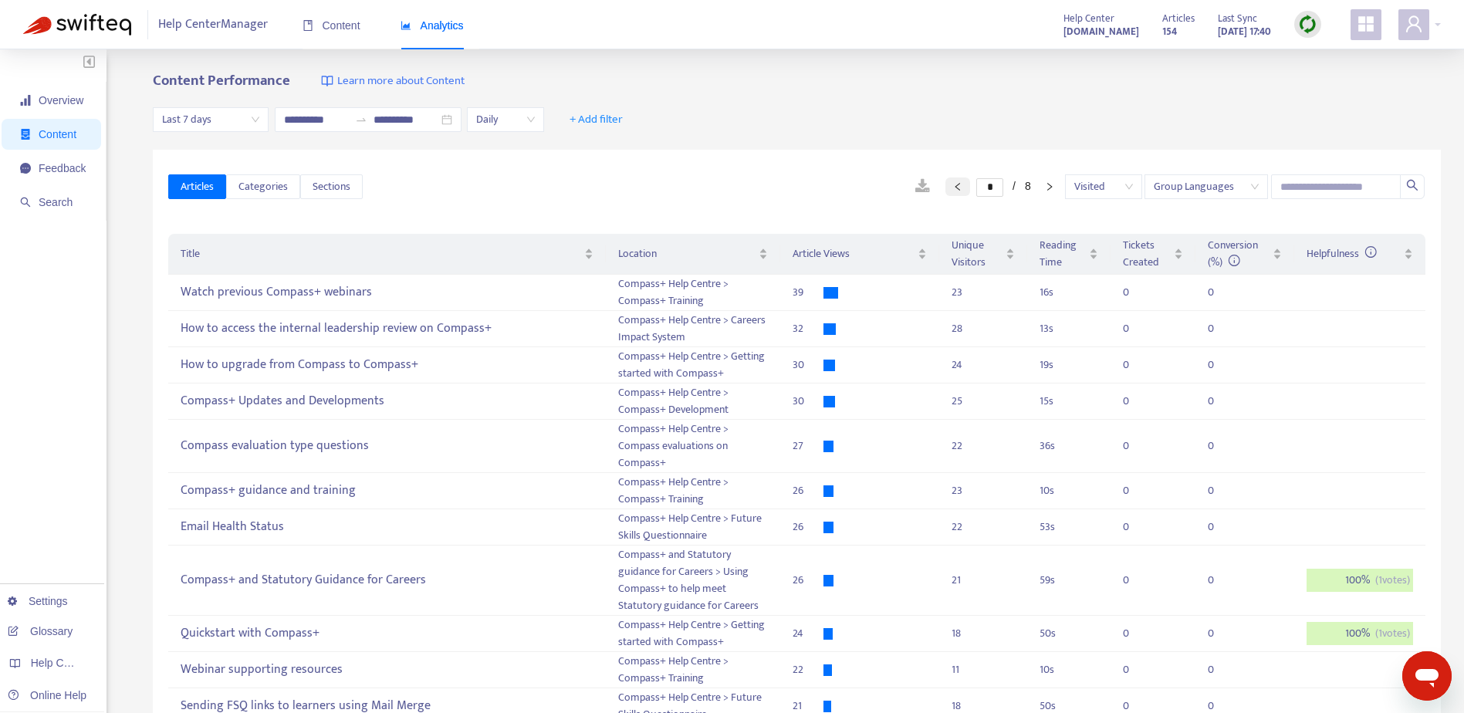
click at [955, 187] on icon "left" at bounding box center [957, 186] width 5 height 8
type input "*"
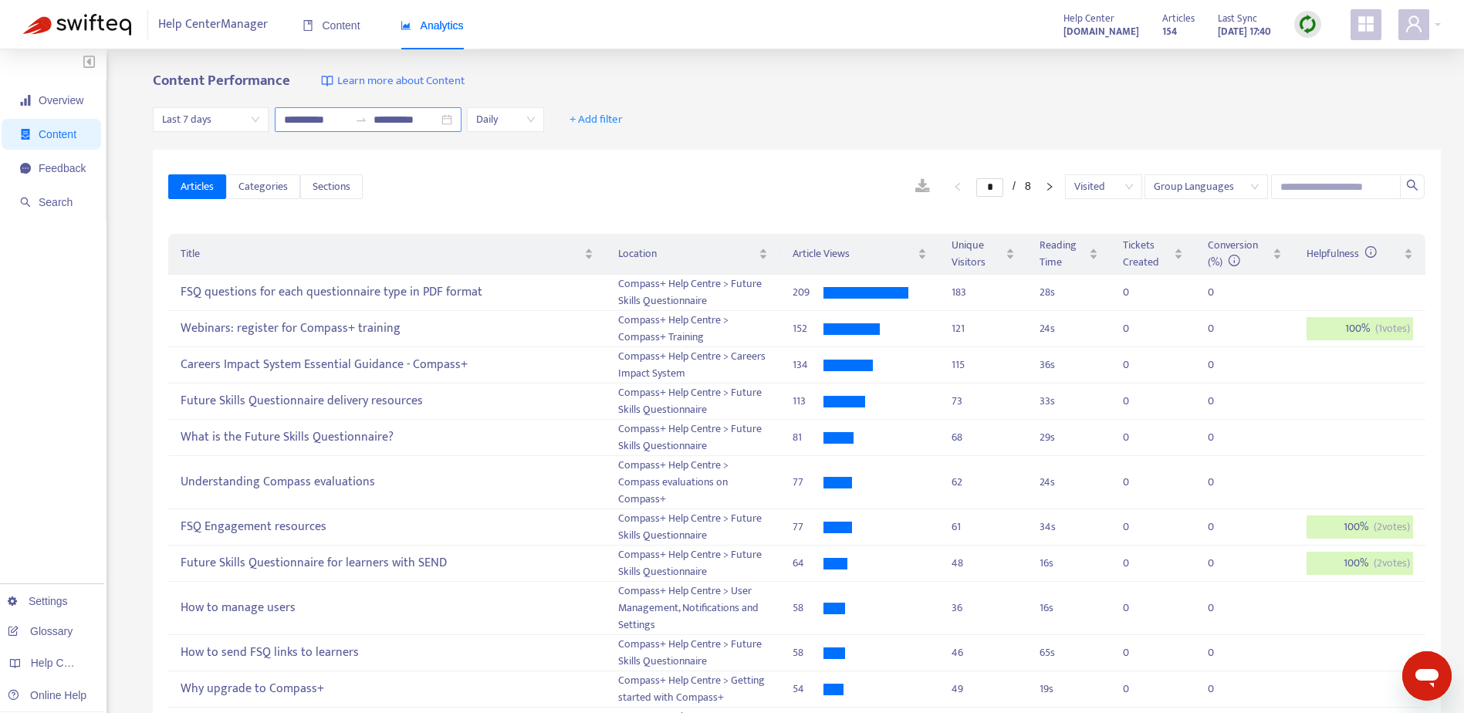
click at [310, 124] on input "**********" at bounding box center [316, 119] width 65 height 17
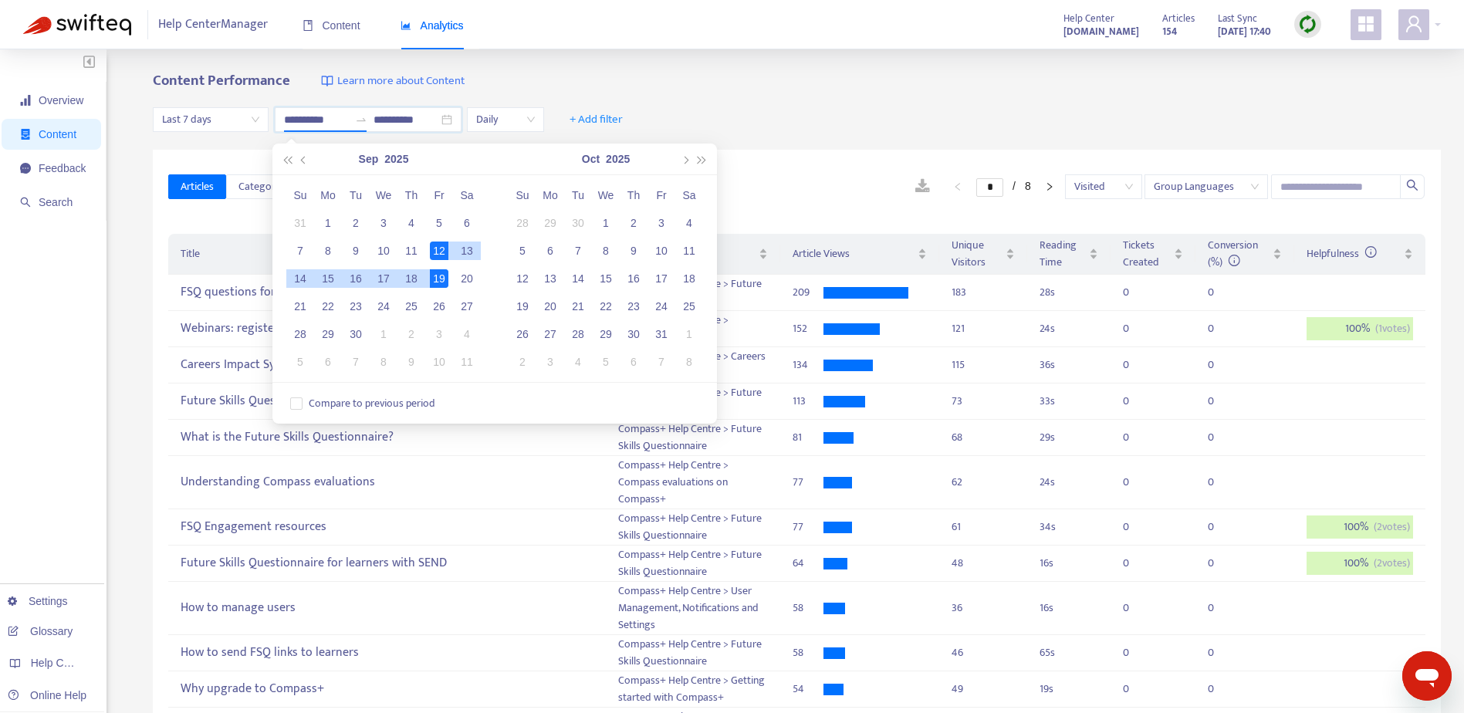
type input "**********"
click at [434, 278] on div "19" at bounding box center [439, 278] width 19 height 19
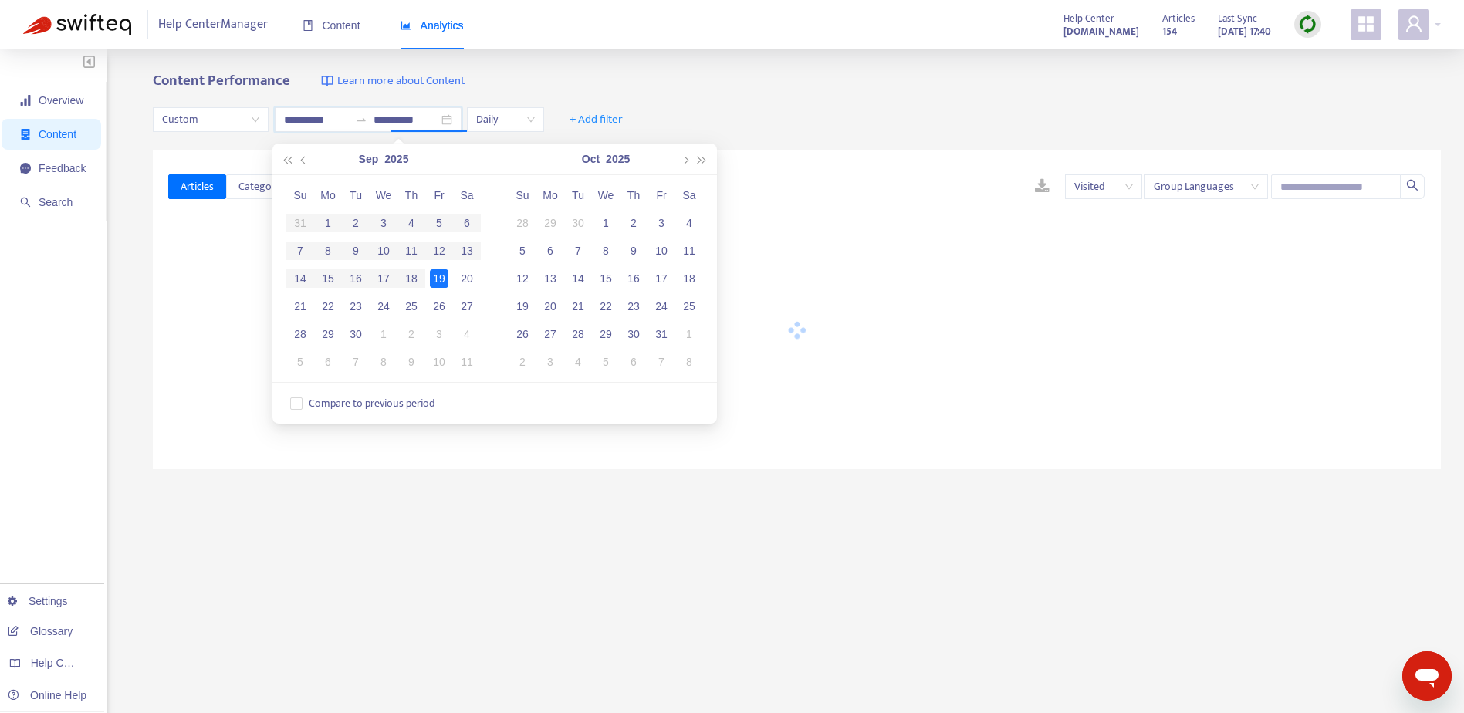
type input "**********"
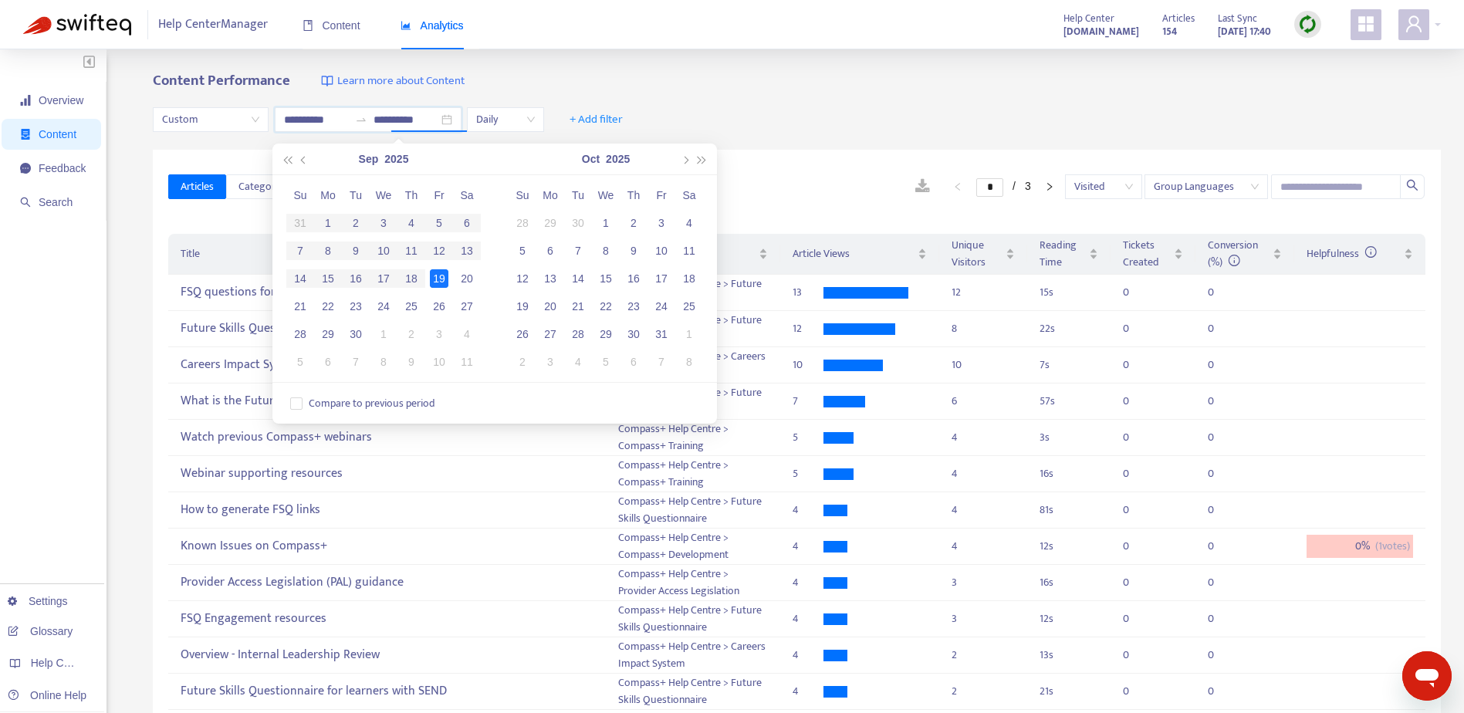
click at [705, 98] on div "**********" at bounding box center [797, 119] width 1288 height 59
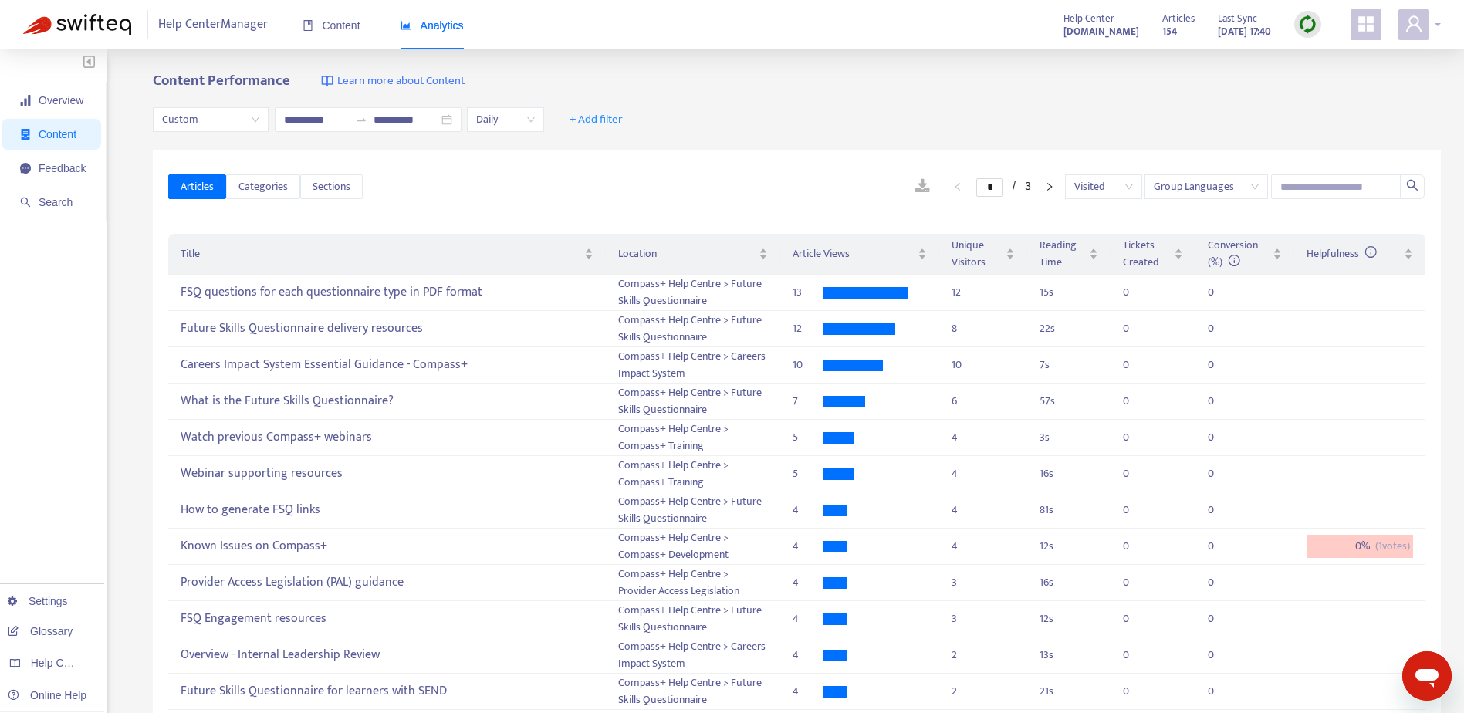
click at [1437, 29] on div at bounding box center [1419, 24] width 42 height 31
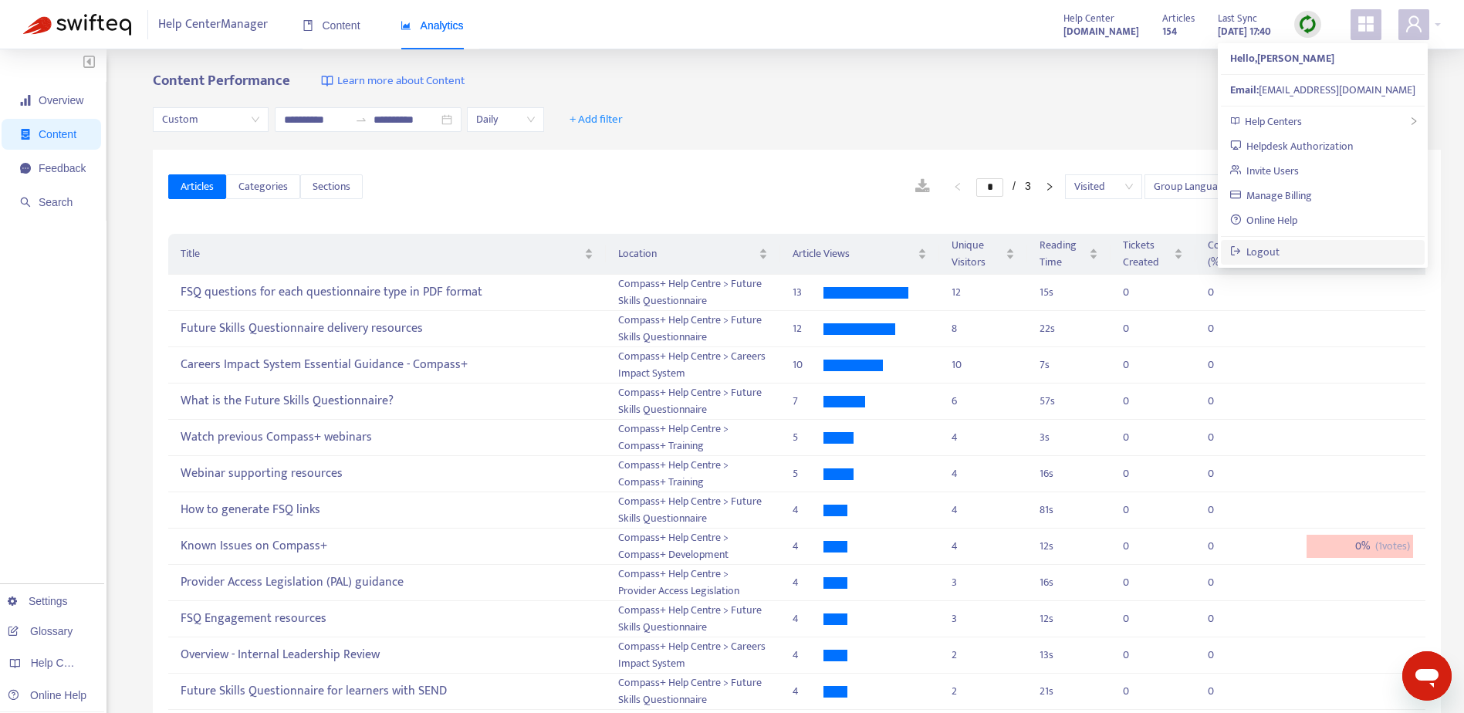
click at [1265, 261] on link "Logout" at bounding box center [1255, 252] width 50 height 18
